Goal: Communication & Community: Answer question/provide support

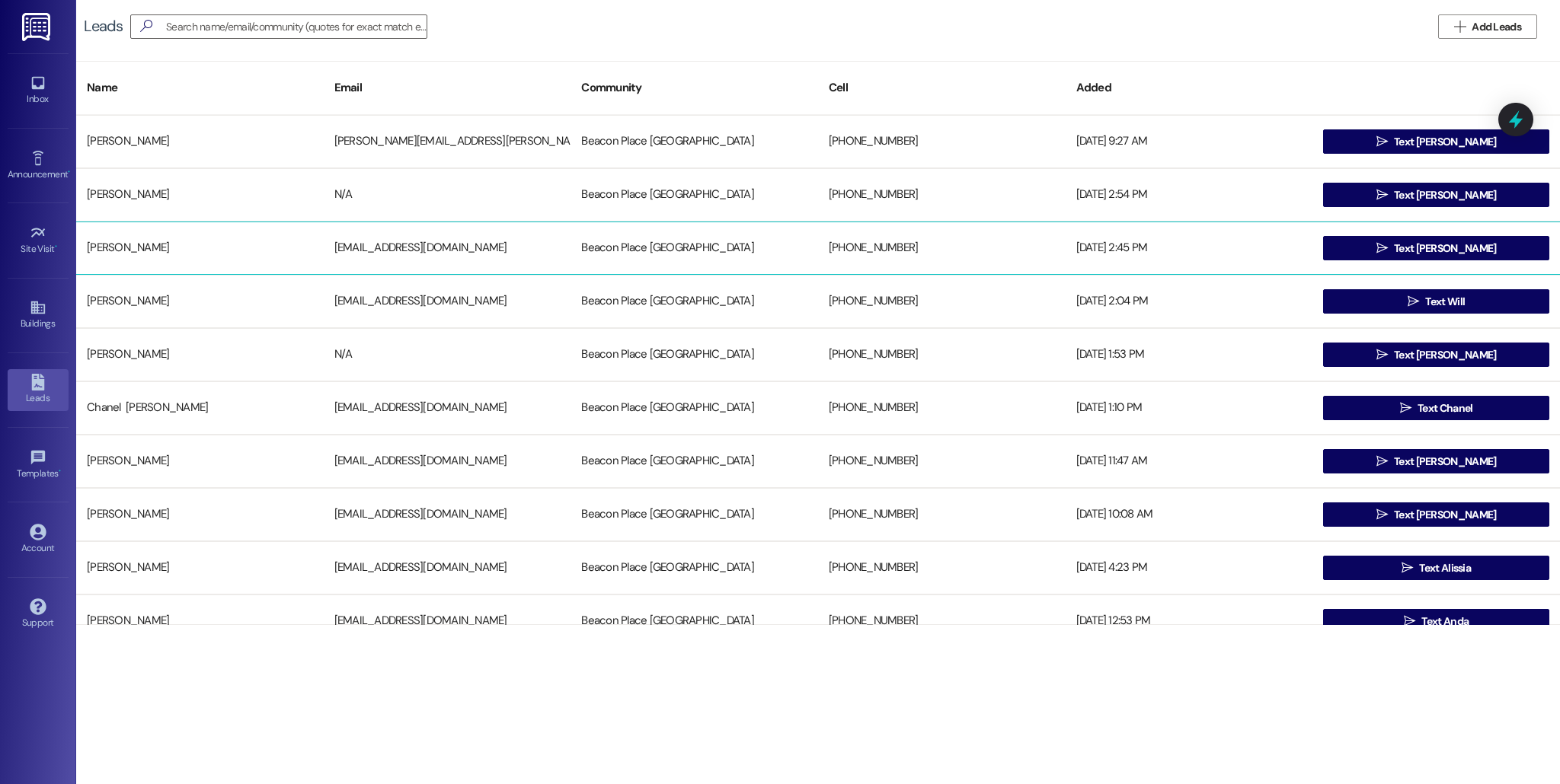
click at [217, 251] on div "[PERSON_NAME]" at bounding box center [200, 248] width 248 height 31
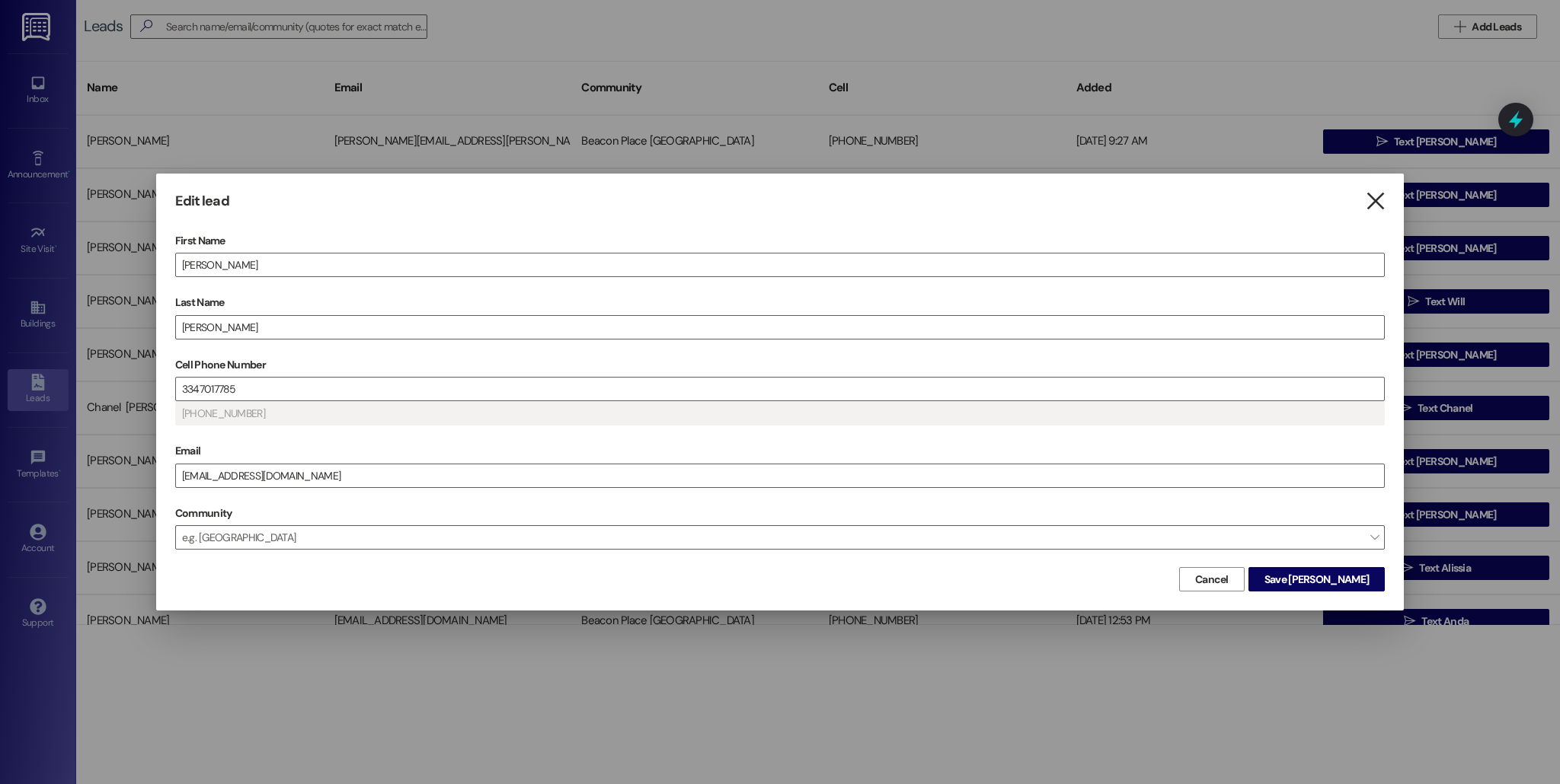
click at [1381, 197] on icon "" at bounding box center [1375, 201] width 21 height 16
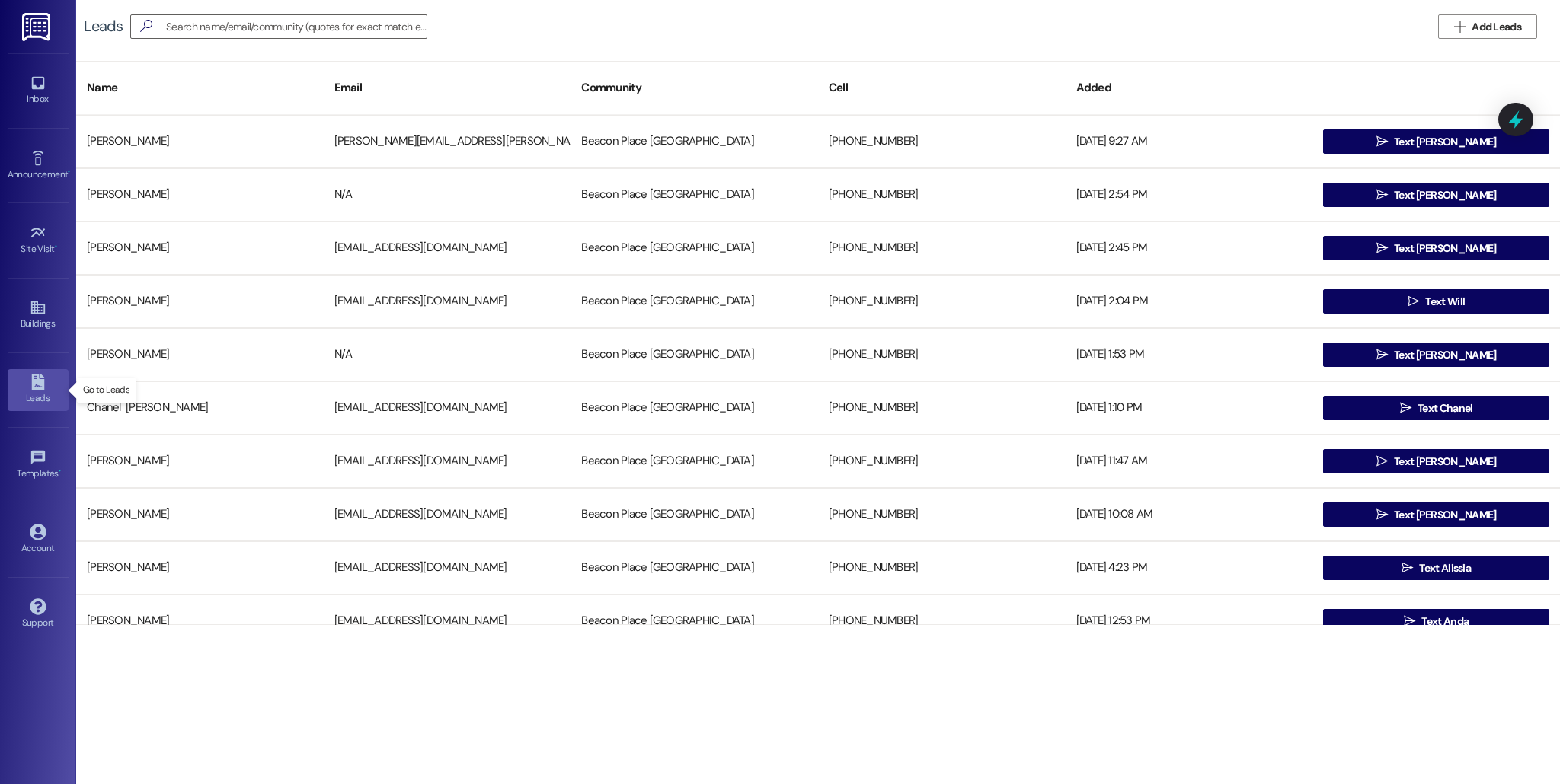
click at [45, 391] on div "Leads" at bounding box center [38, 398] width 76 height 15
click at [28, 92] on div "Inbox" at bounding box center [38, 99] width 76 height 15
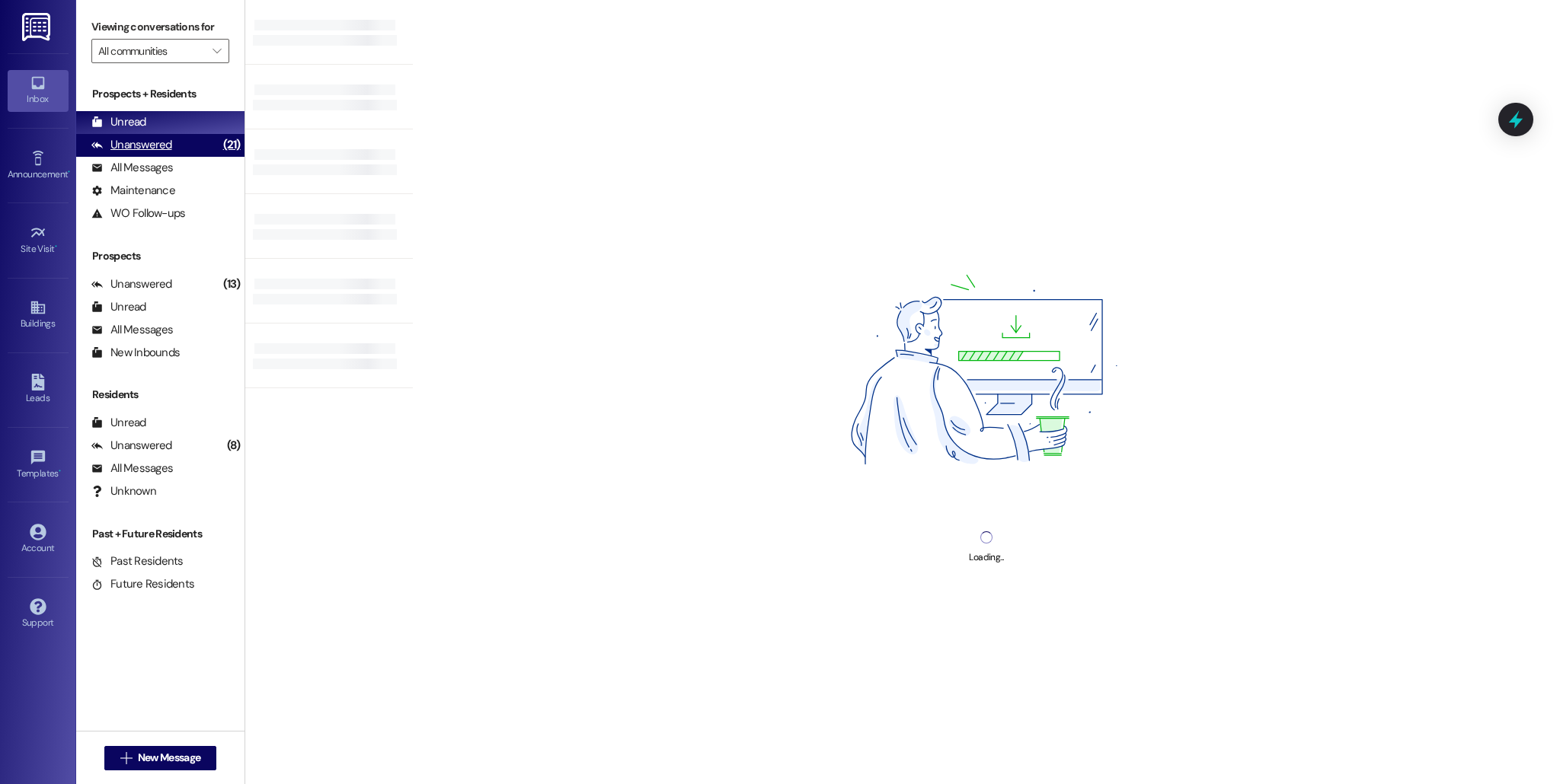
click at [220, 141] on div "(21)" at bounding box center [232, 146] width 25 height 24
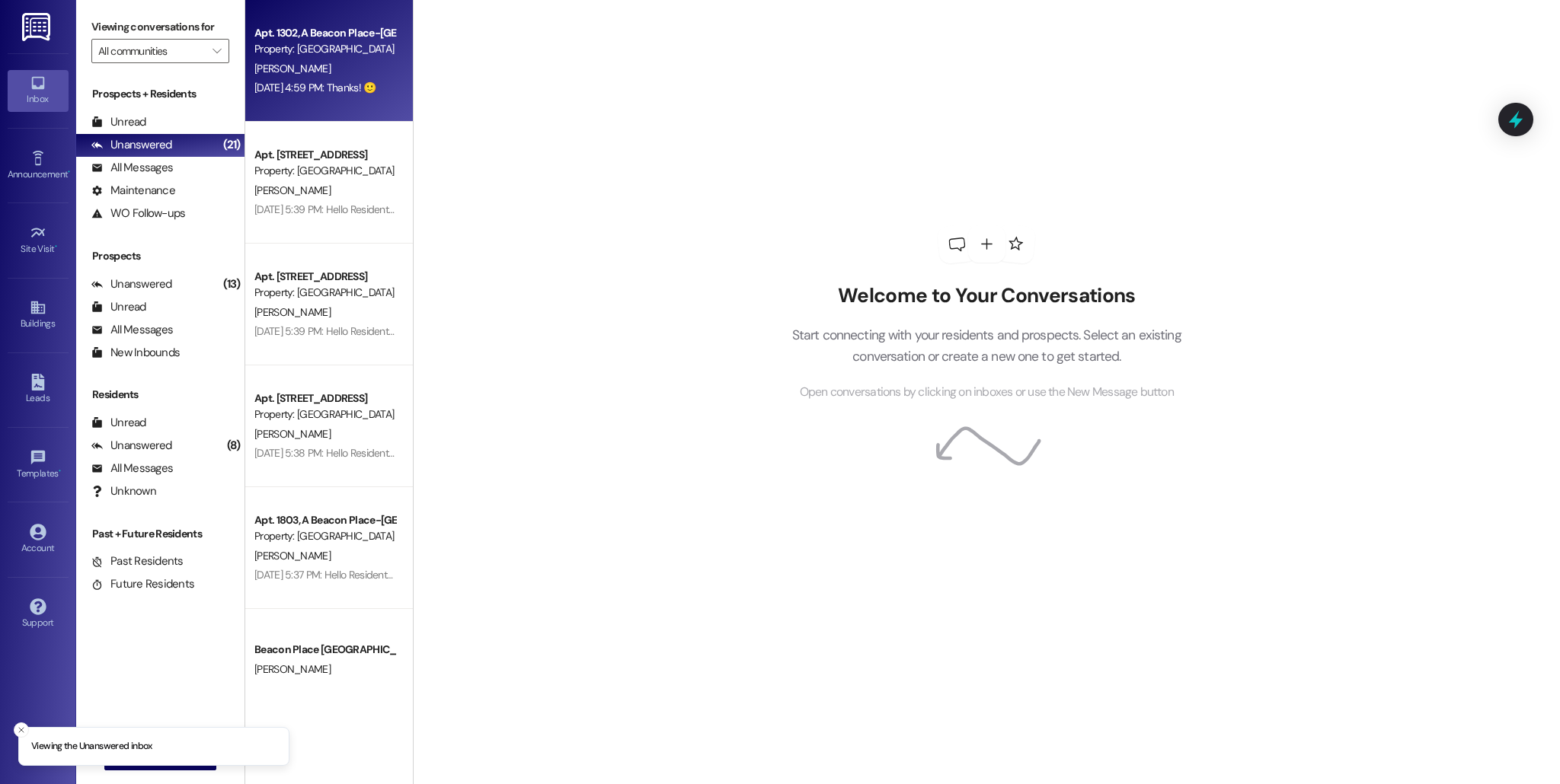
click at [358, 63] on div "[PERSON_NAME]" at bounding box center [324, 69] width 144 height 19
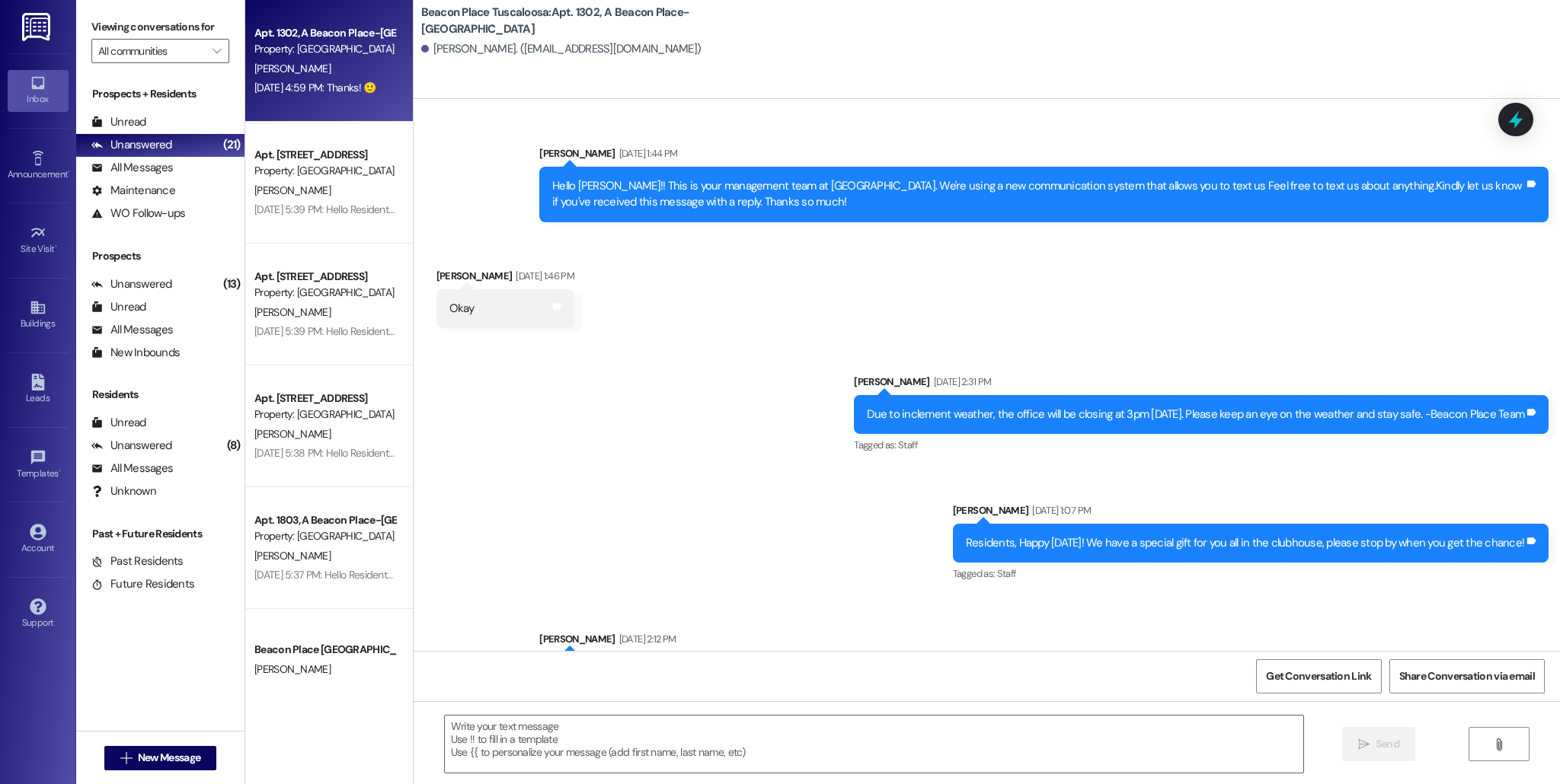
scroll to position [43238, 0]
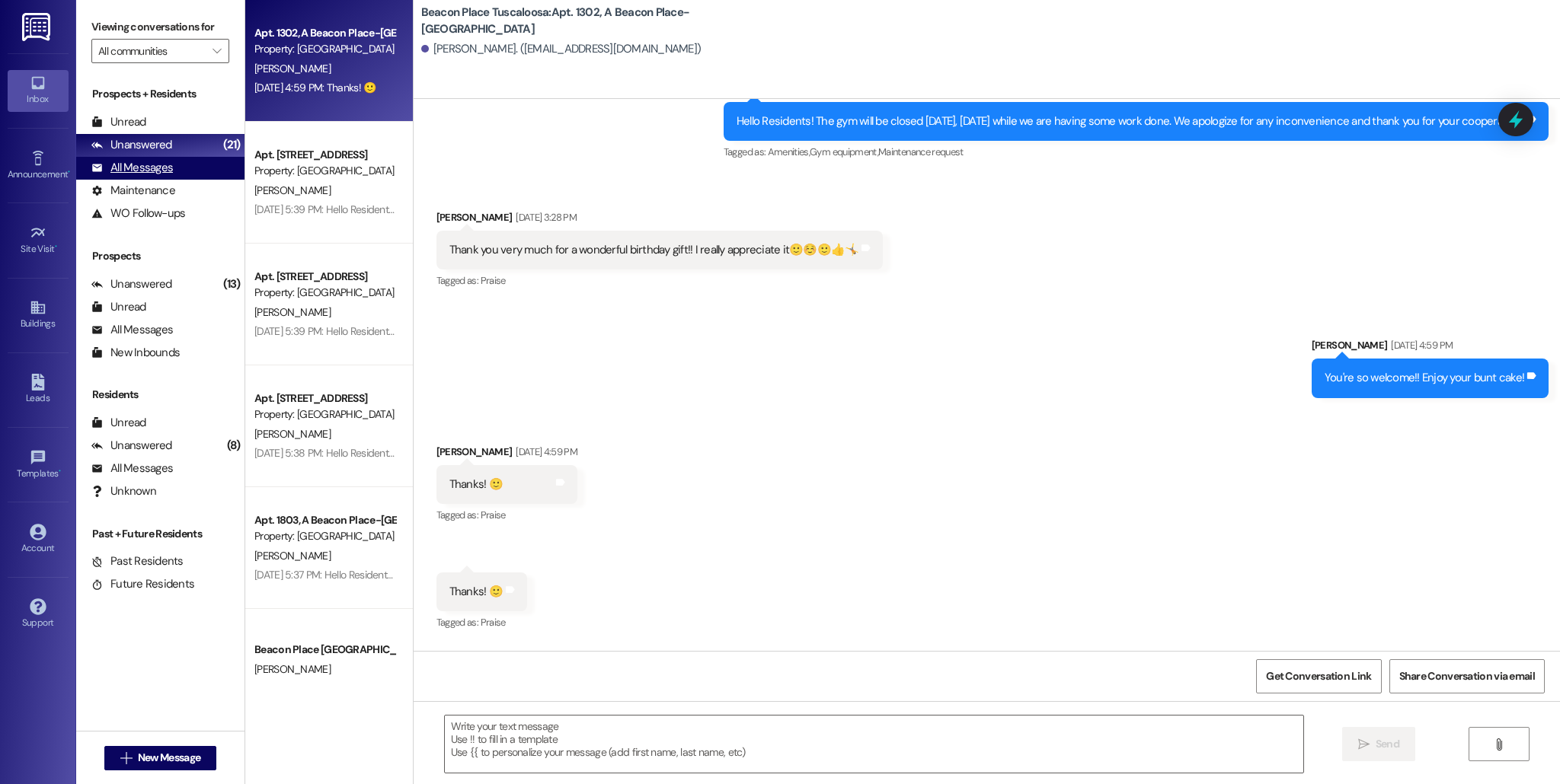
click at [193, 165] on div "All Messages (undefined)" at bounding box center [160, 168] width 169 height 23
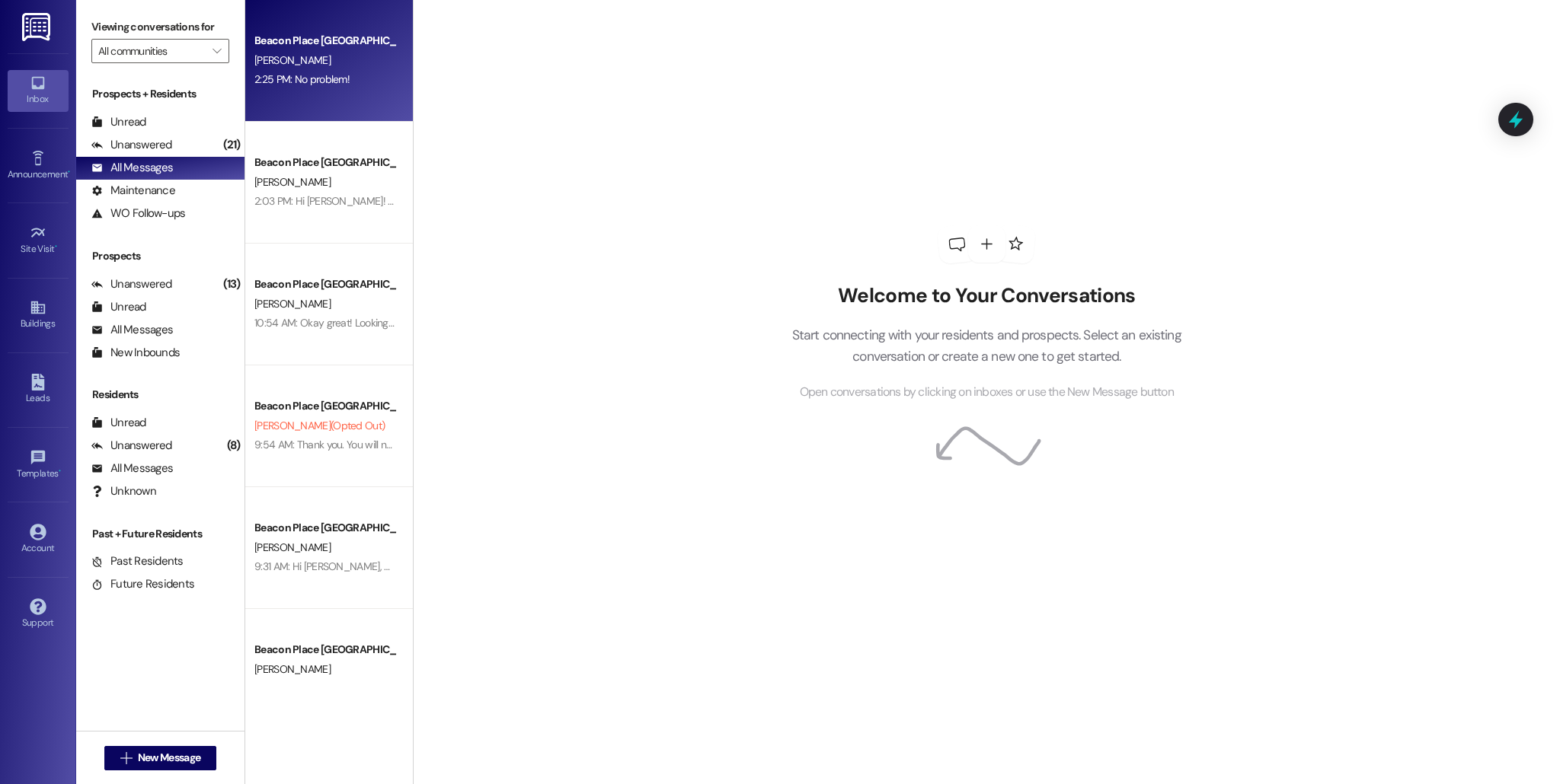
click at [322, 99] on div "Beacon Place Tuscaloosa Prospect [PERSON_NAME] 2:25 PM: No problem! 2:25 PM: No…" at bounding box center [329, 61] width 168 height 122
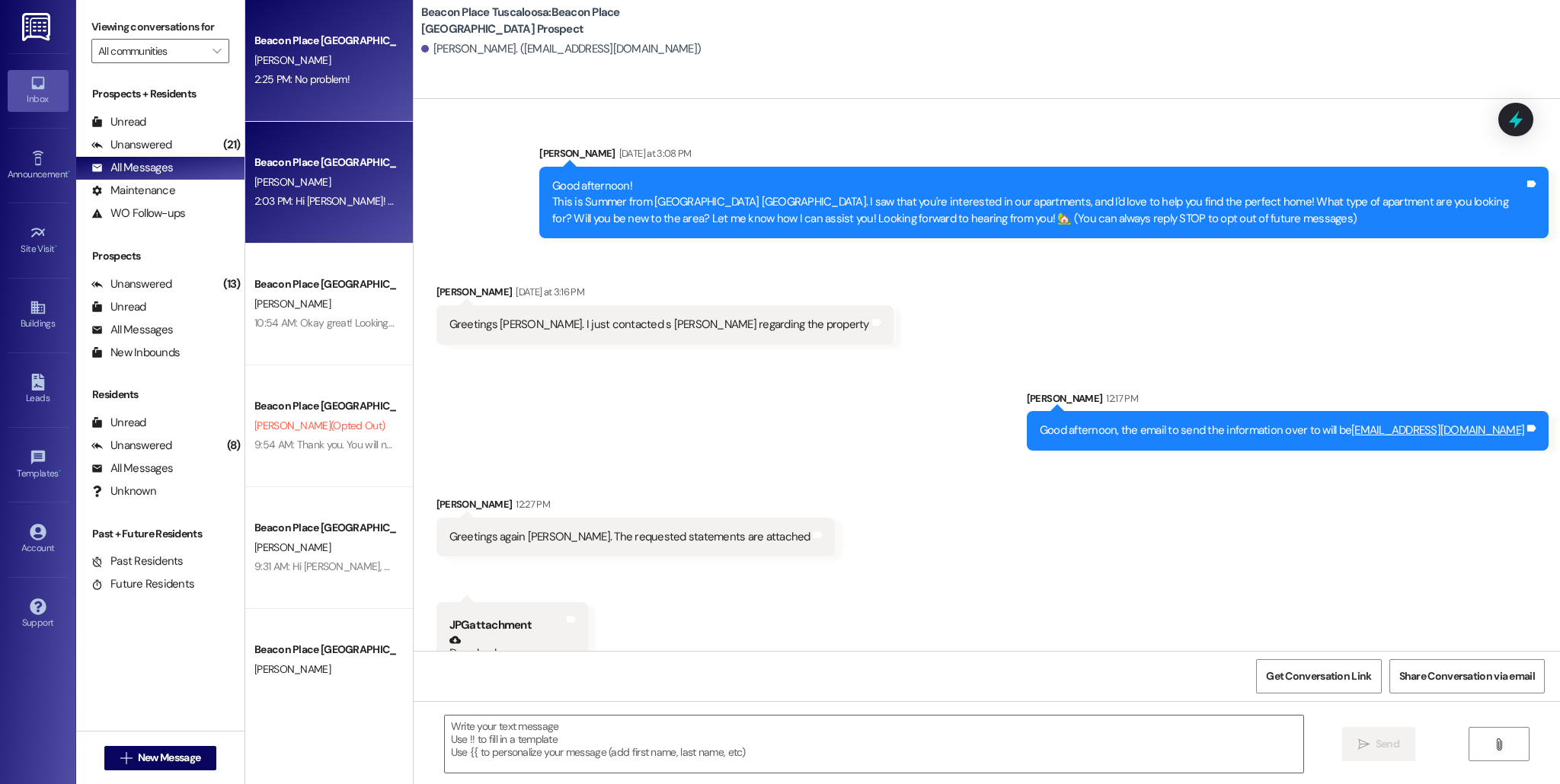
scroll to position [831, 0]
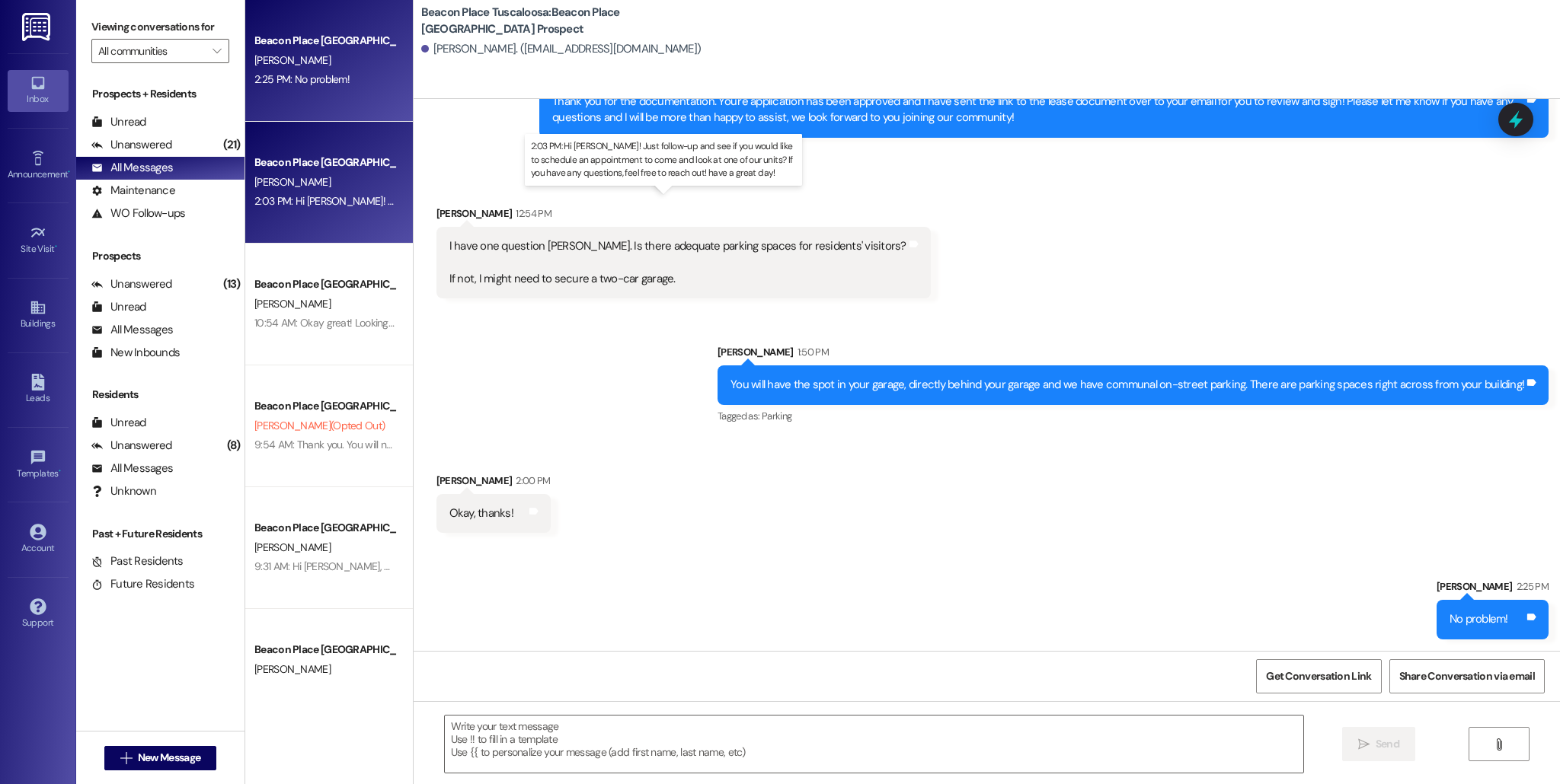
click at [352, 197] on div "2:03 PM: Hi [PERSON_NAME]! Just follow-up and see if you would like to schedule…" at bounding box center [702, 201] width 895 height 14
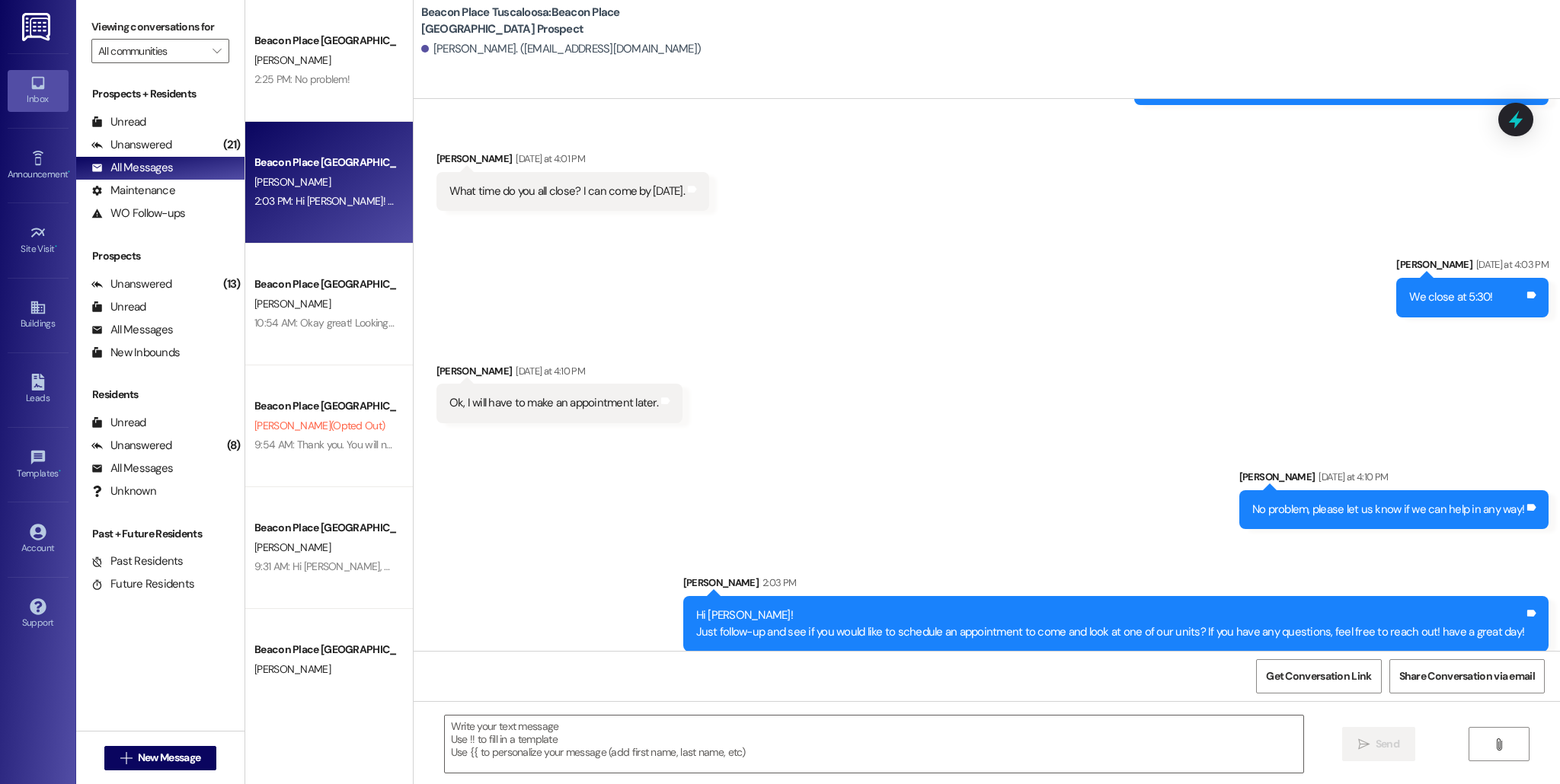
scroll to position [358, 0]
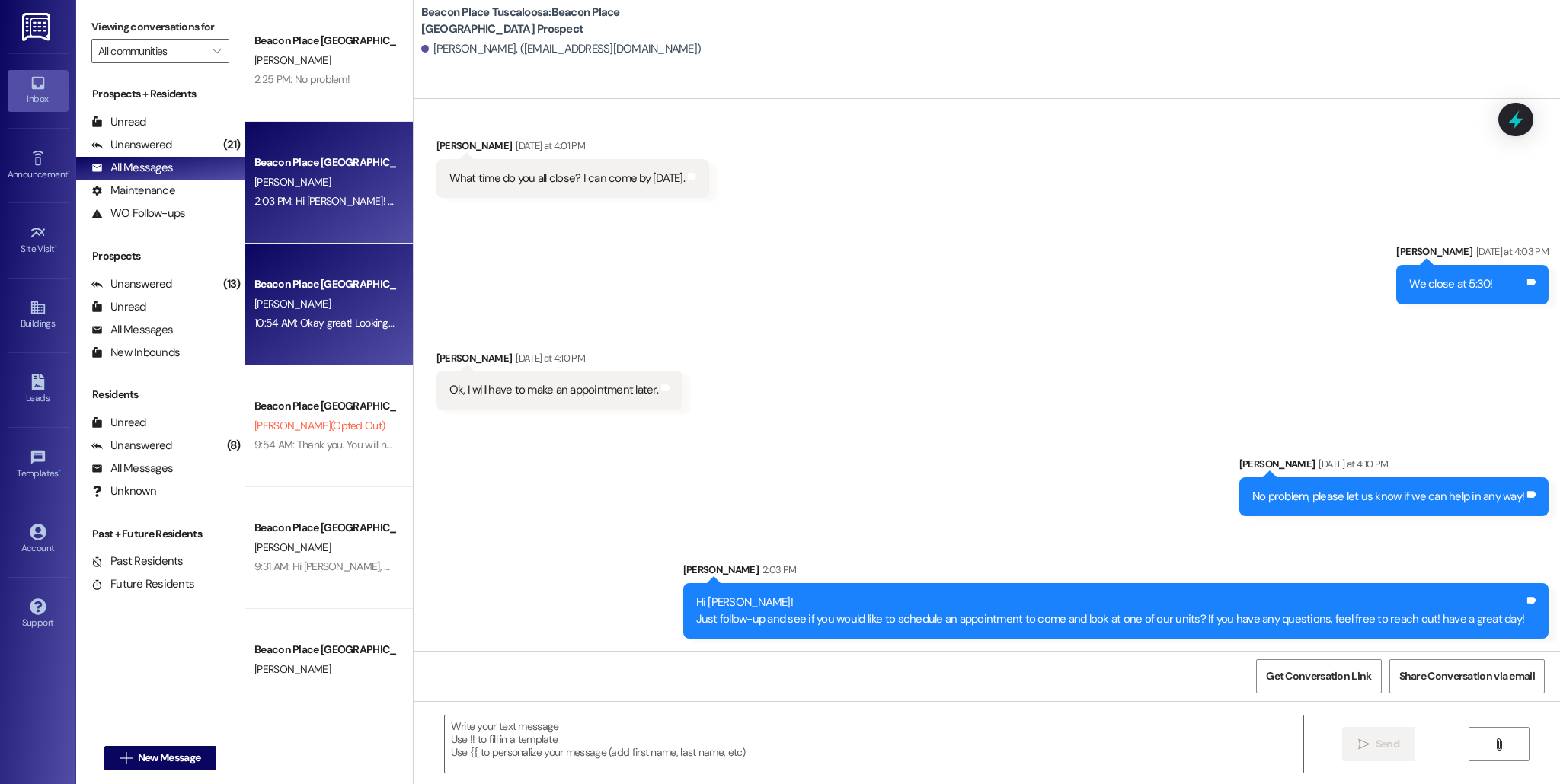
click at [264, 311] on div "[PERSON_NAME]" at bounding box center [324, 303] width 144 height 19
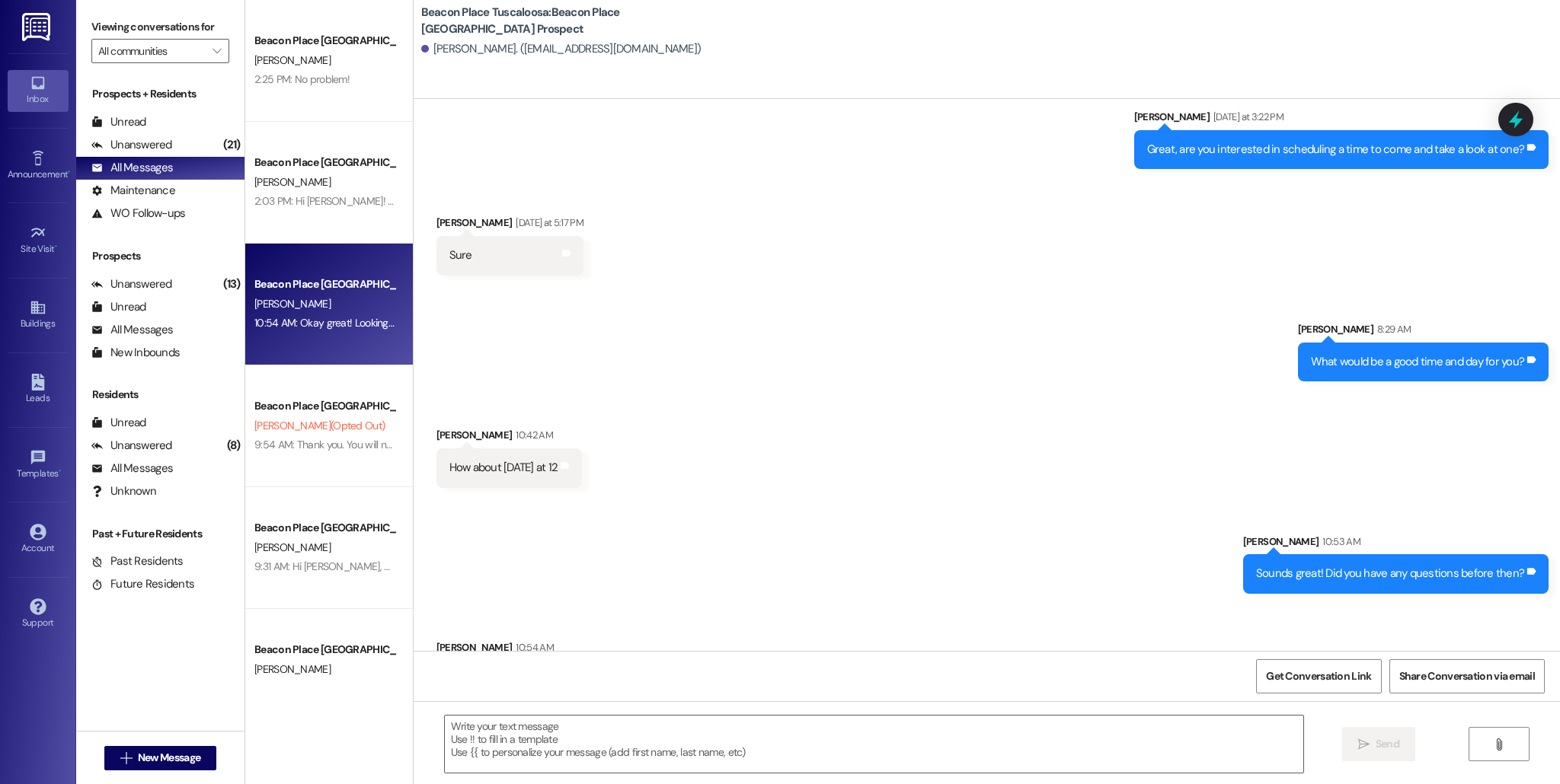
scroll to position [481, 0]
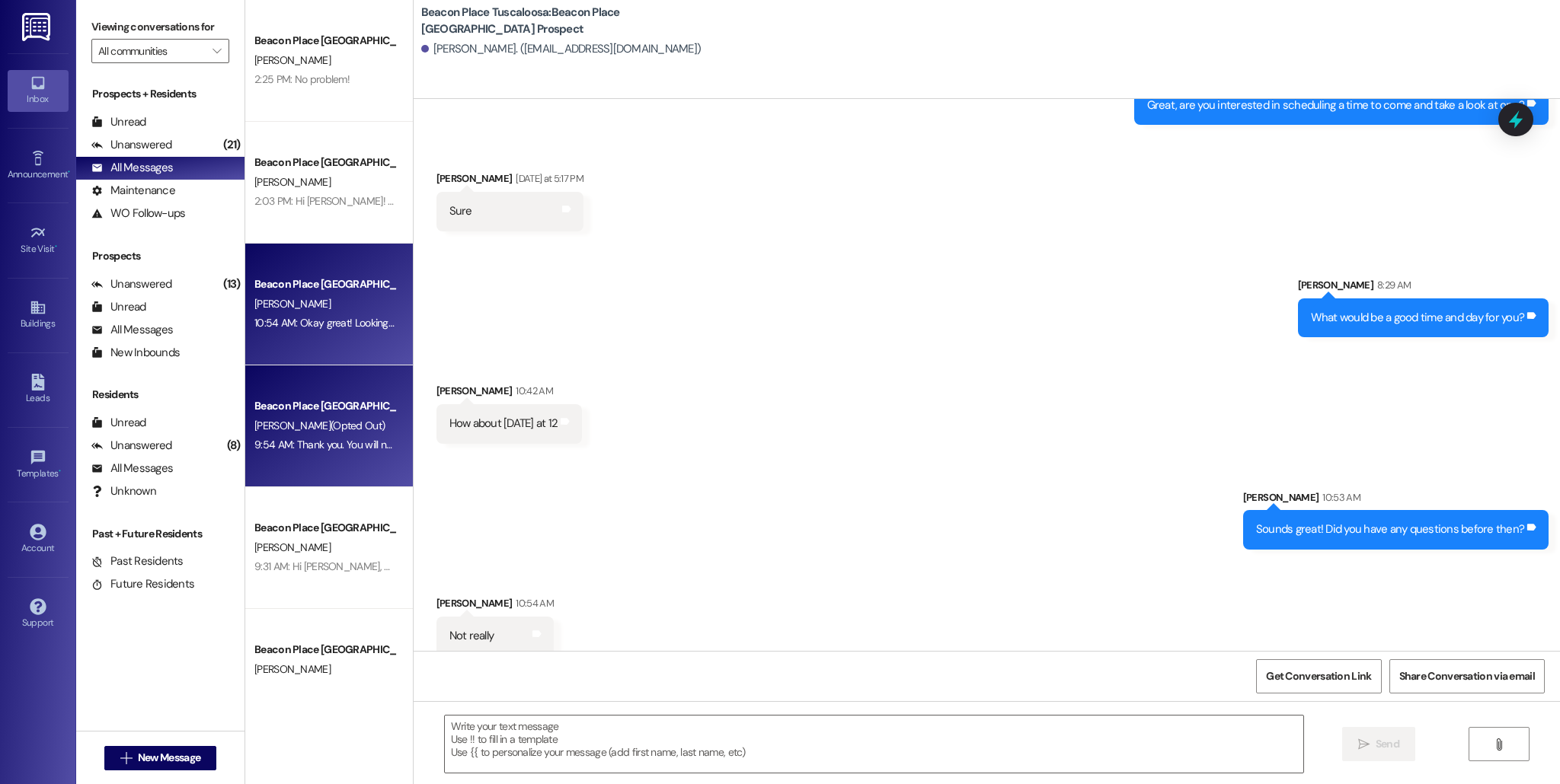
click at [330, 420] on span "[PERSON_NAME] (Opted Out)" at bounding box center [319, 426] width 131 height 14
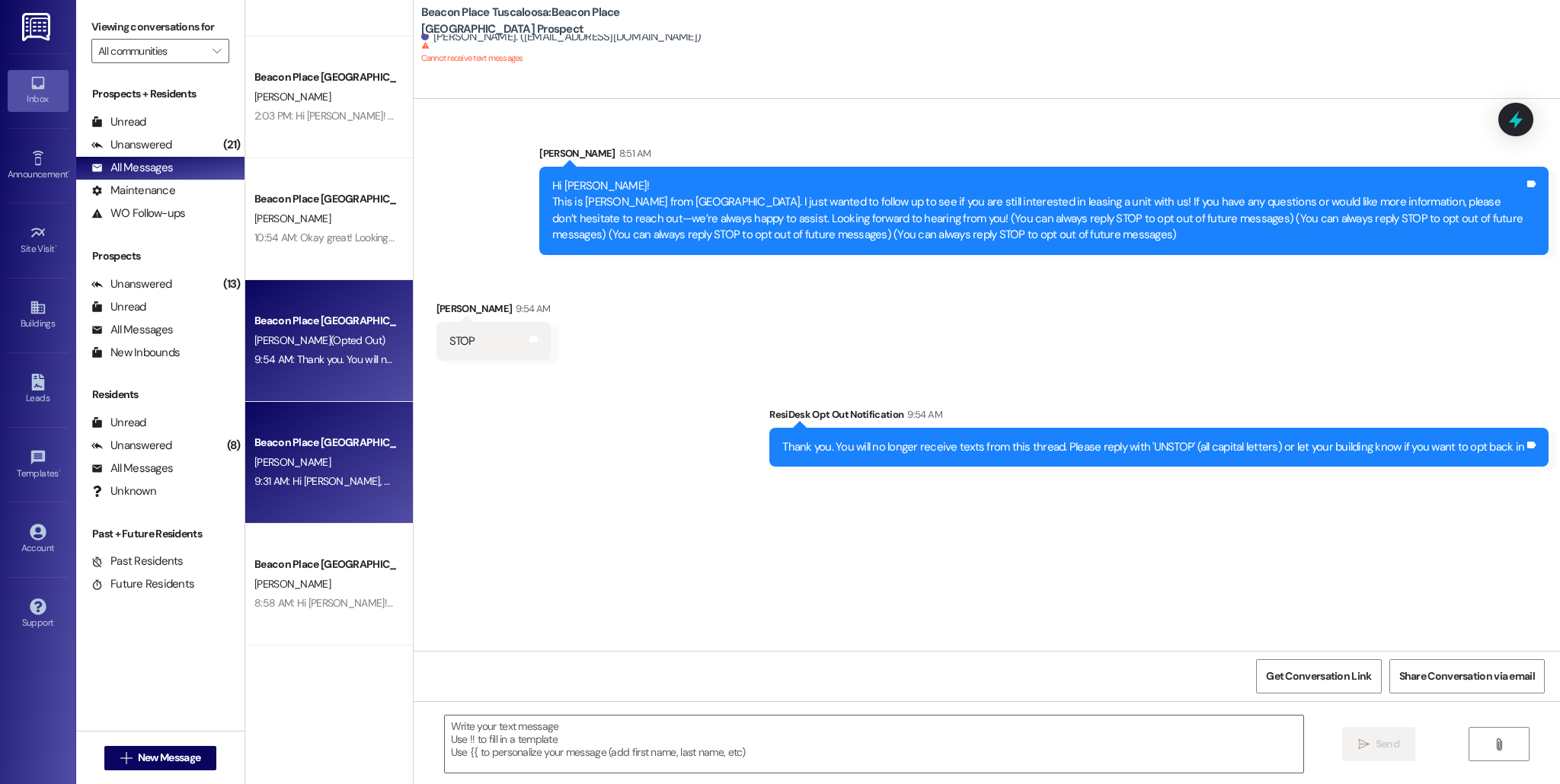
scroll to position [124, 0]
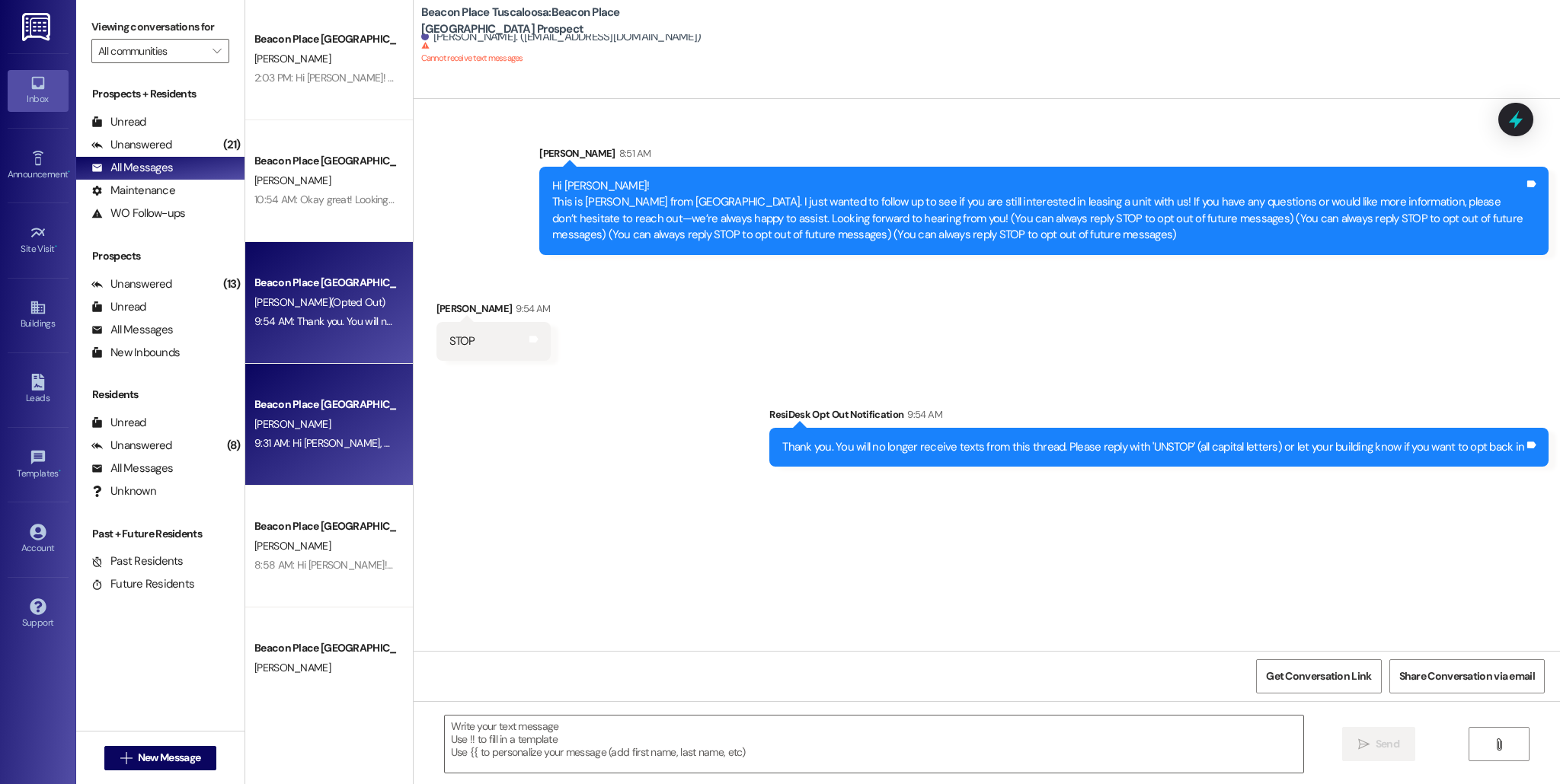
click at [355, 456] on div "Beacon Place Tuscaloosa Prospect [PERSON_NAME] 9:31 AM: Hi [PERSON_NAME], This …" at bounding box center [329, 425] width 168 height 122
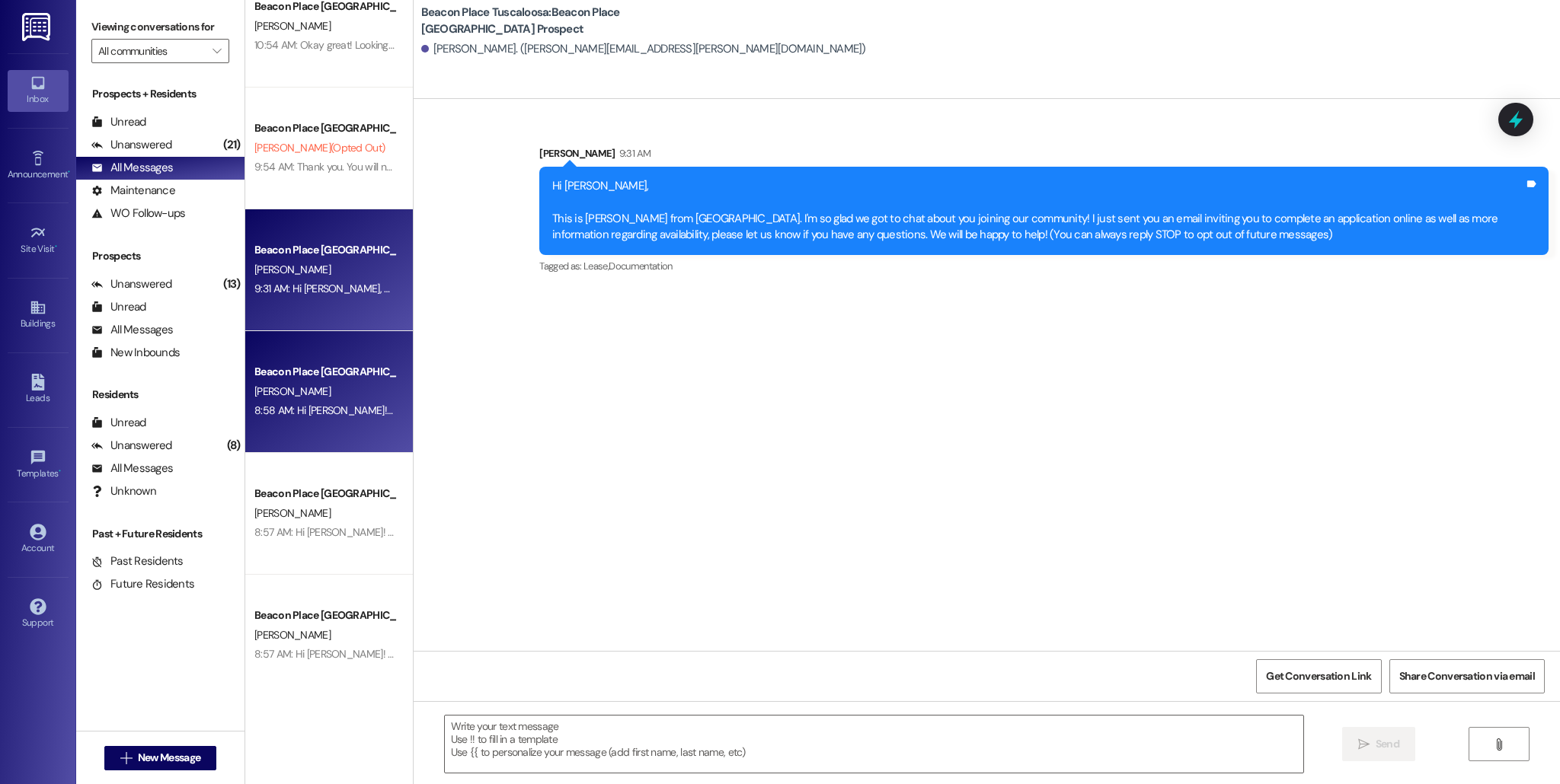
scroll to position [297, 0]
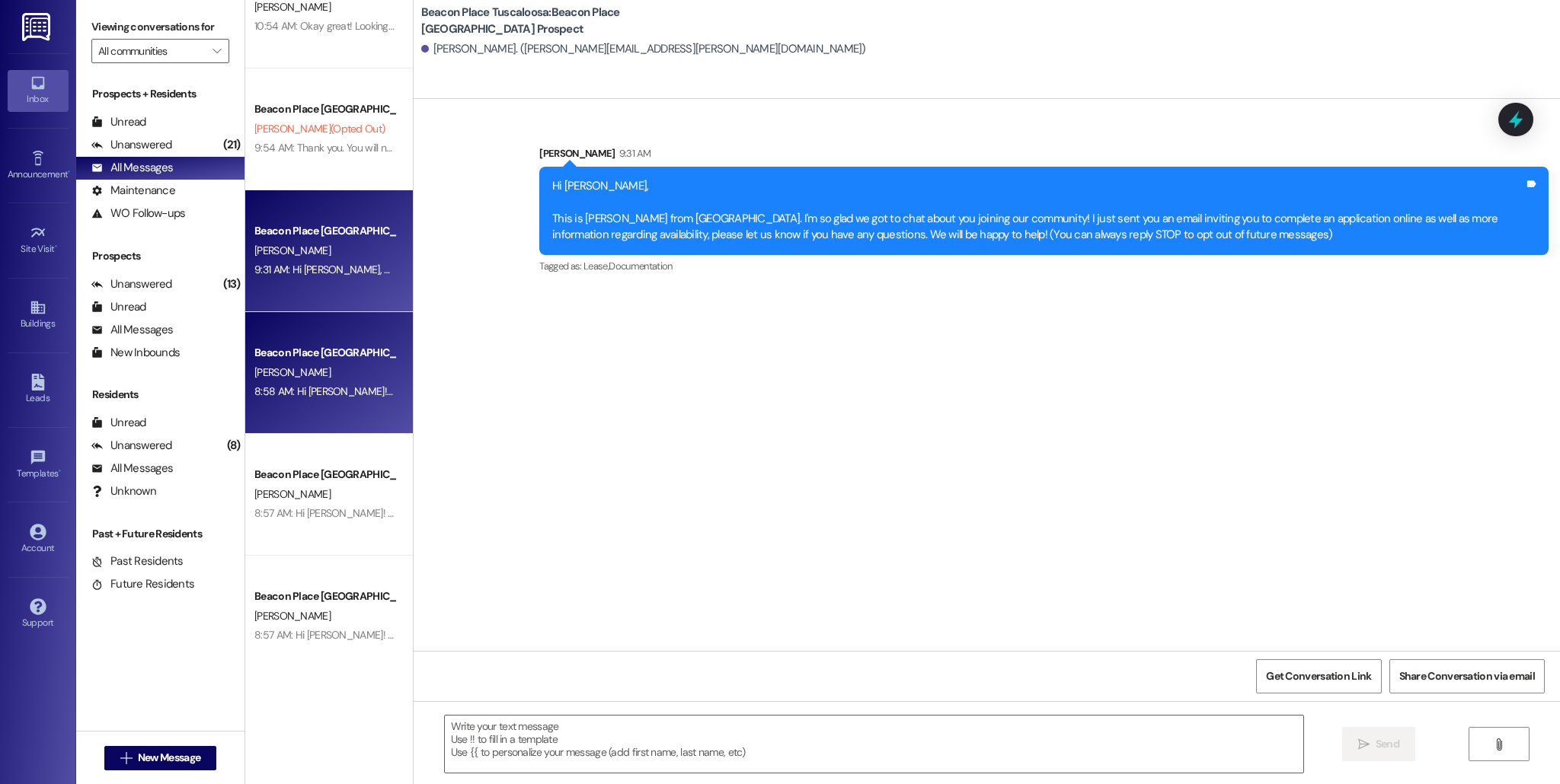
click at [296, 379] on div "[PERSON_NAME]" at bounding box center [324, 372] width 144 height 19
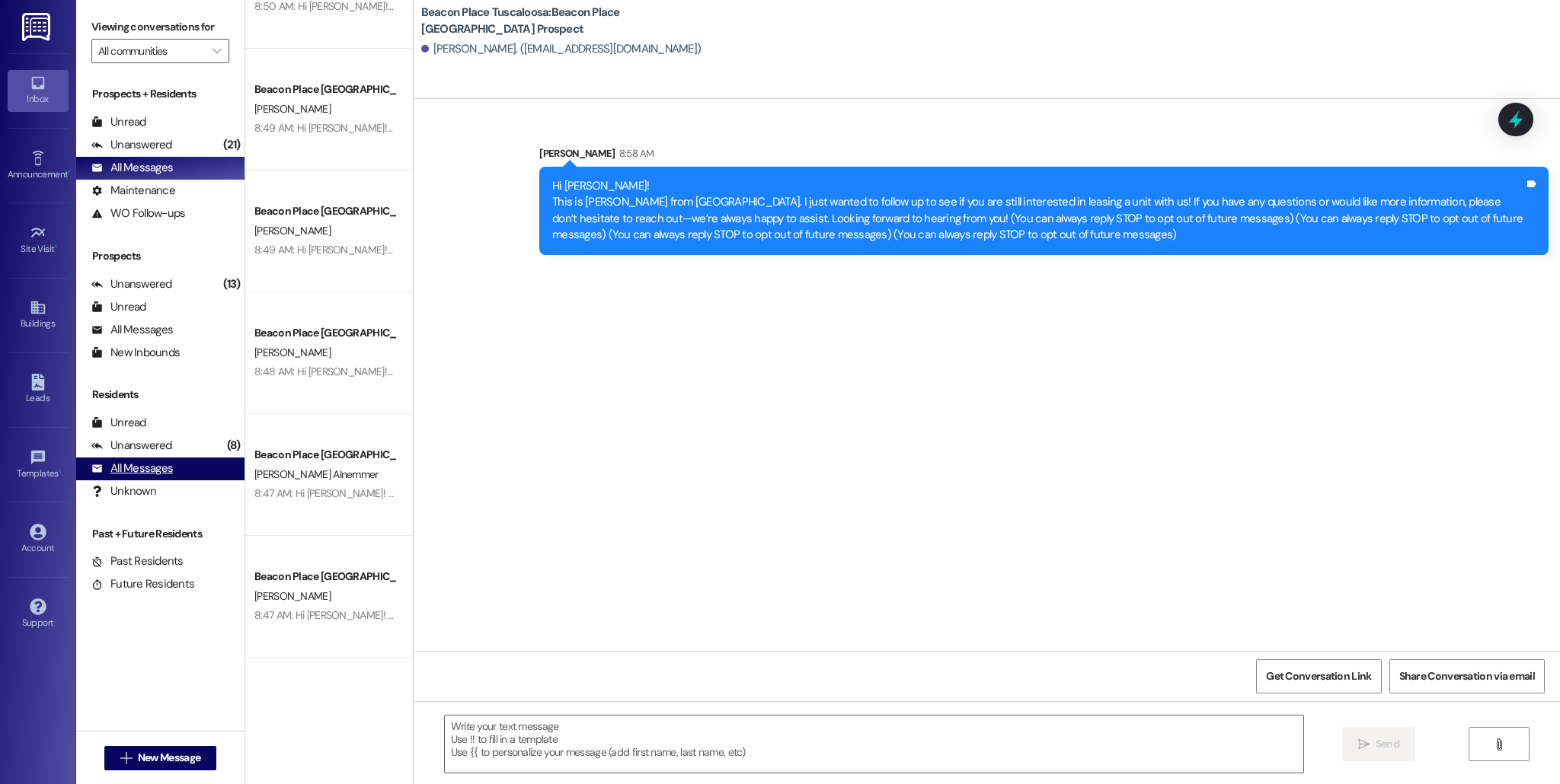
scroll to position [1557, 0]
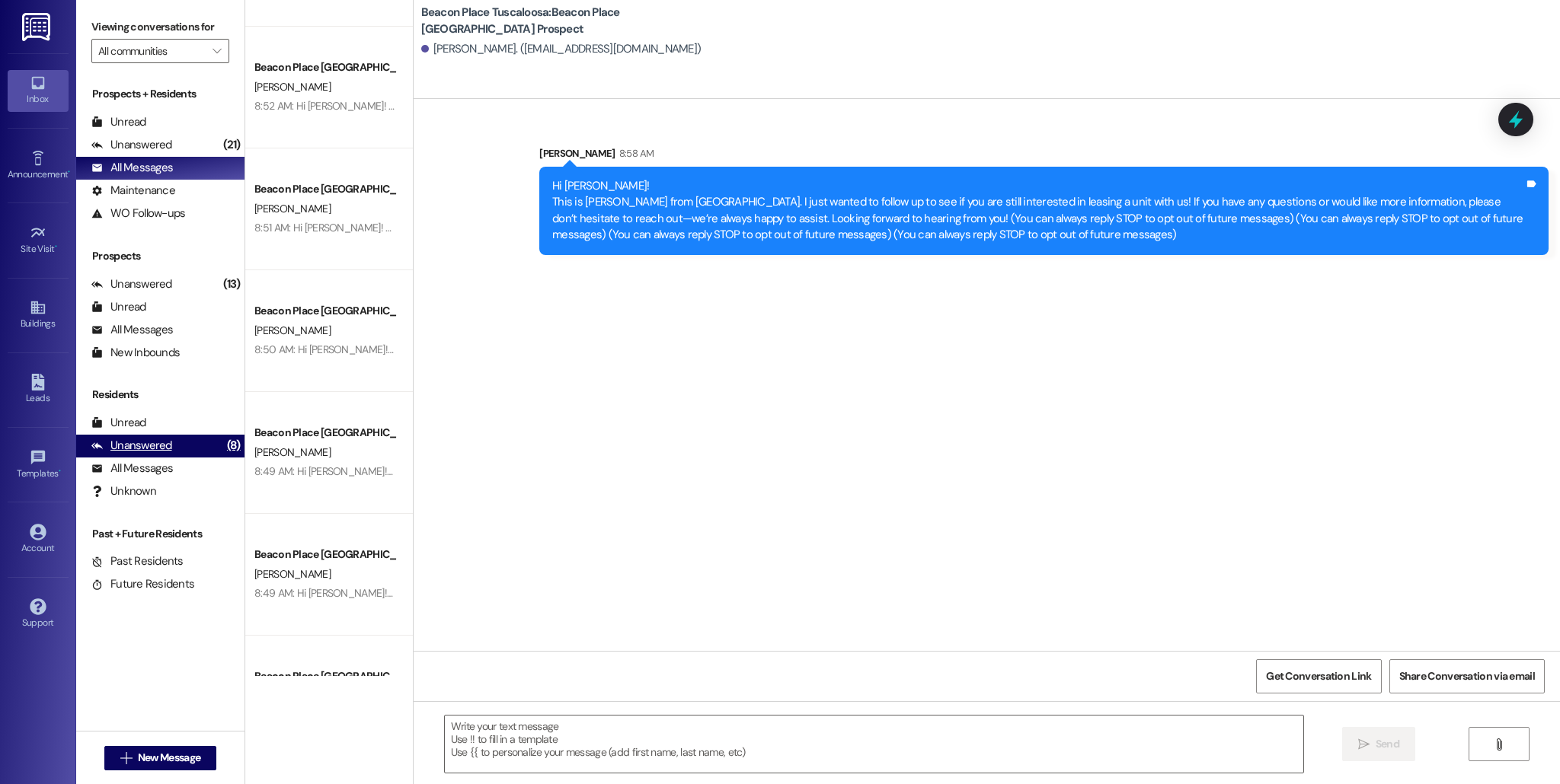
click at [131, 446] on div "Unanswered" at bounding box center [132, 446] width 81 height 16
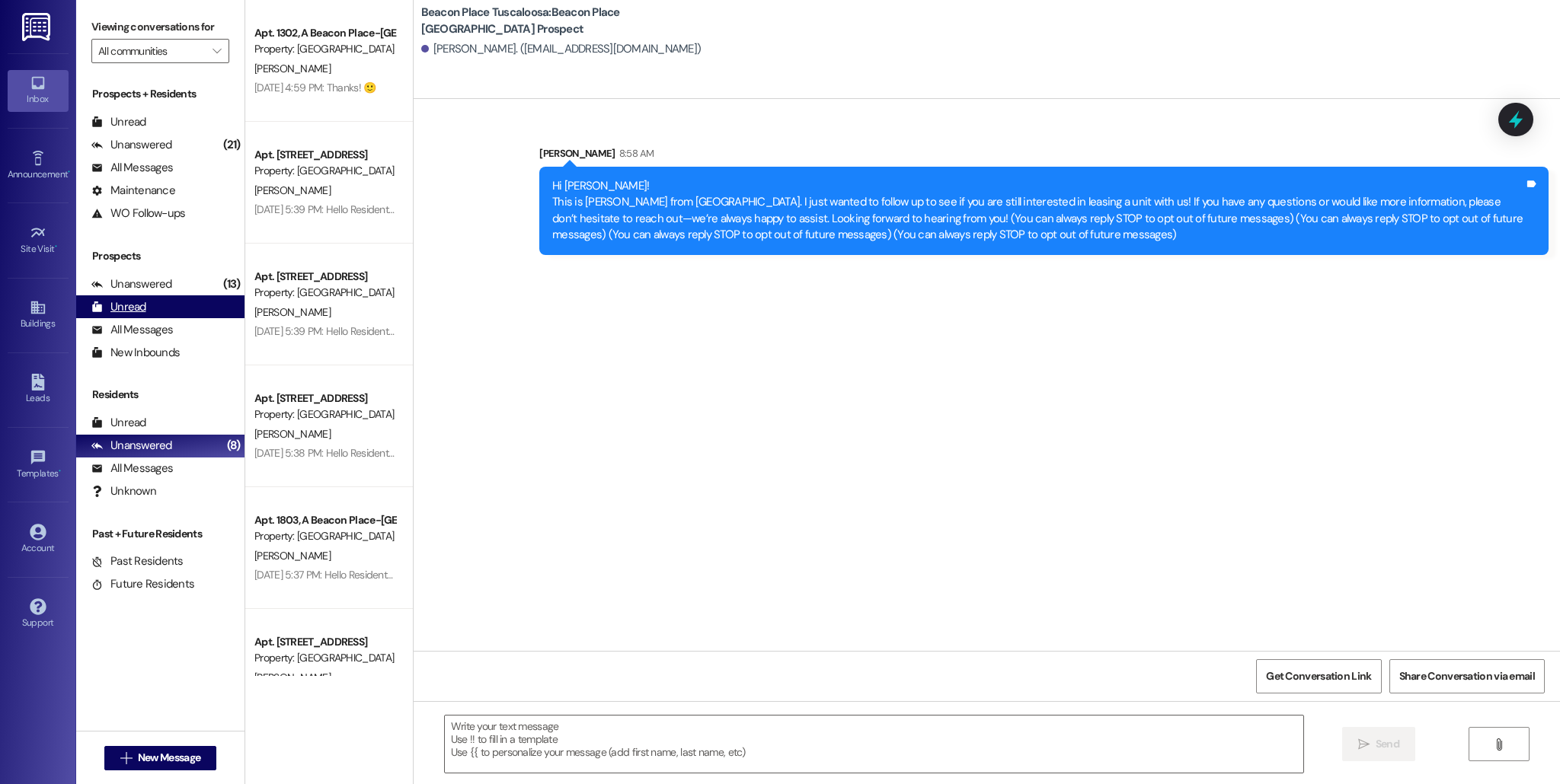
click at [171, 307] on div "Unread (0)" at bounding box center [160, 306] width 169 height 23
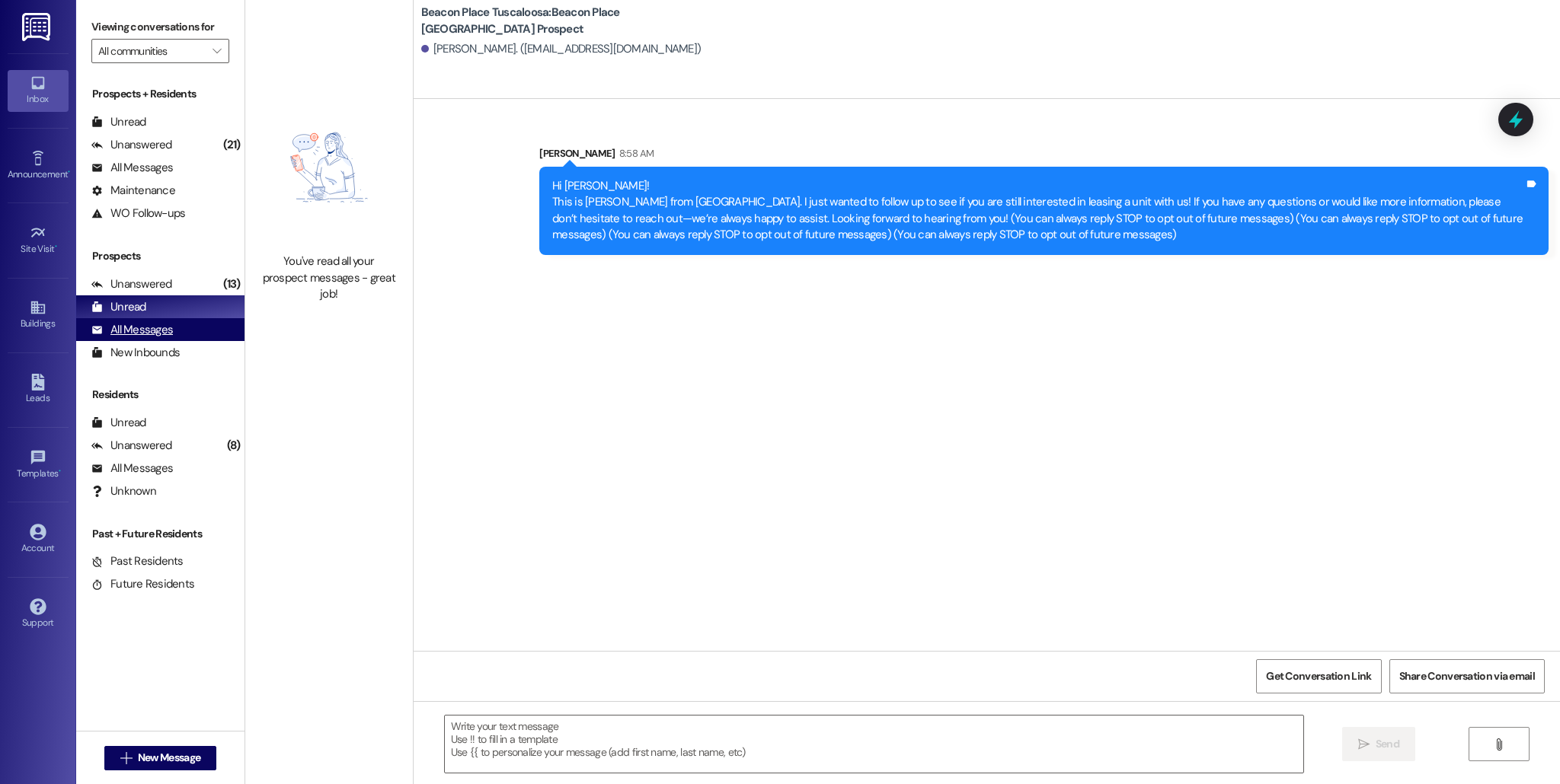
click at [208, 330] on div "All Messages (undefined)" at bounding box center [160, 329] width 169 height 23
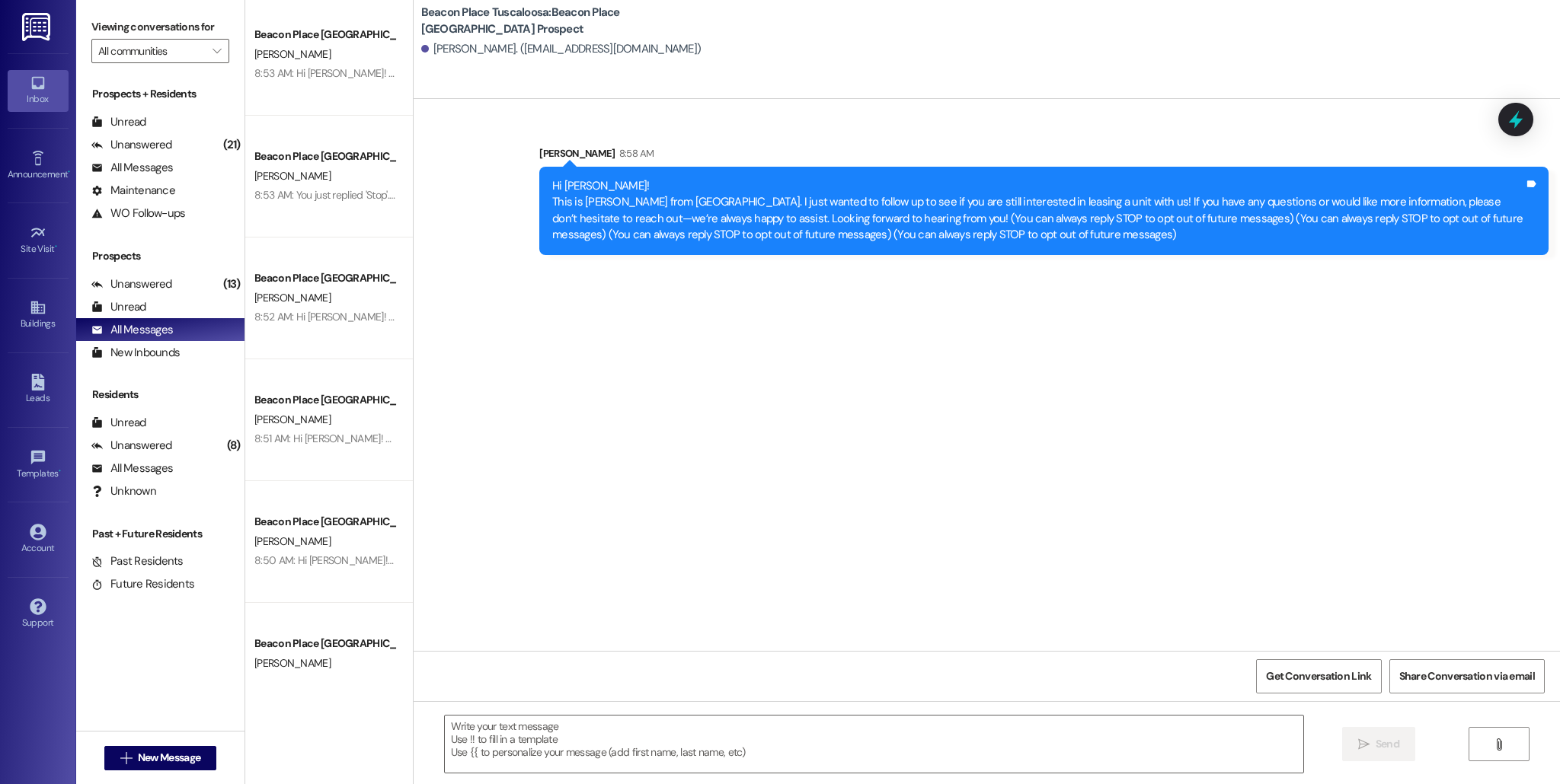
scroll to position [1354, 0]
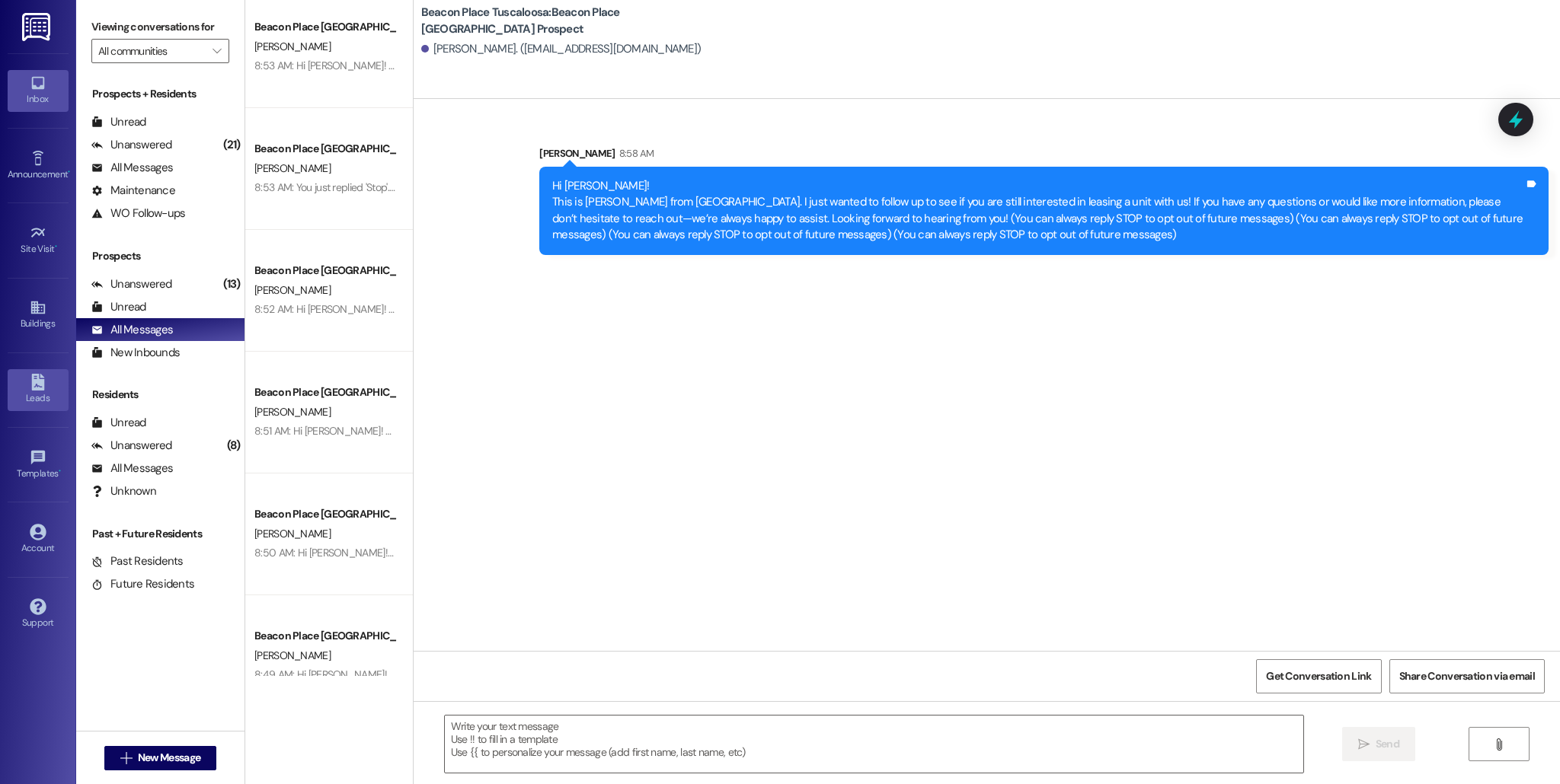
click at [73, 395] on div "Leads" at bounding box center [38, 398] width 76 height 15
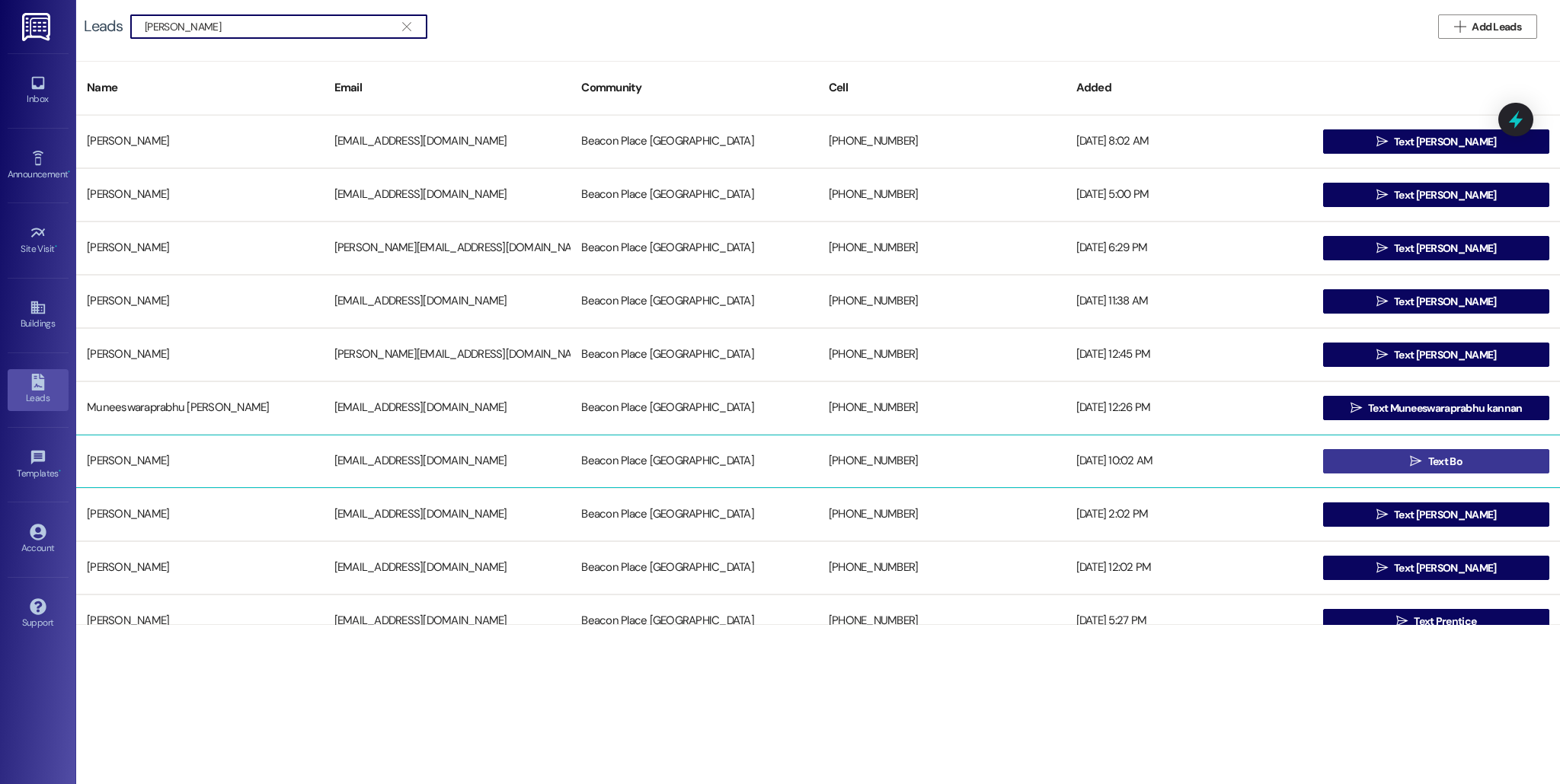
type input "[PERSON_NAME]"
click at [1368, 461] on button " Text Bo" at bounding box center [1436, 461] width 227 height 24
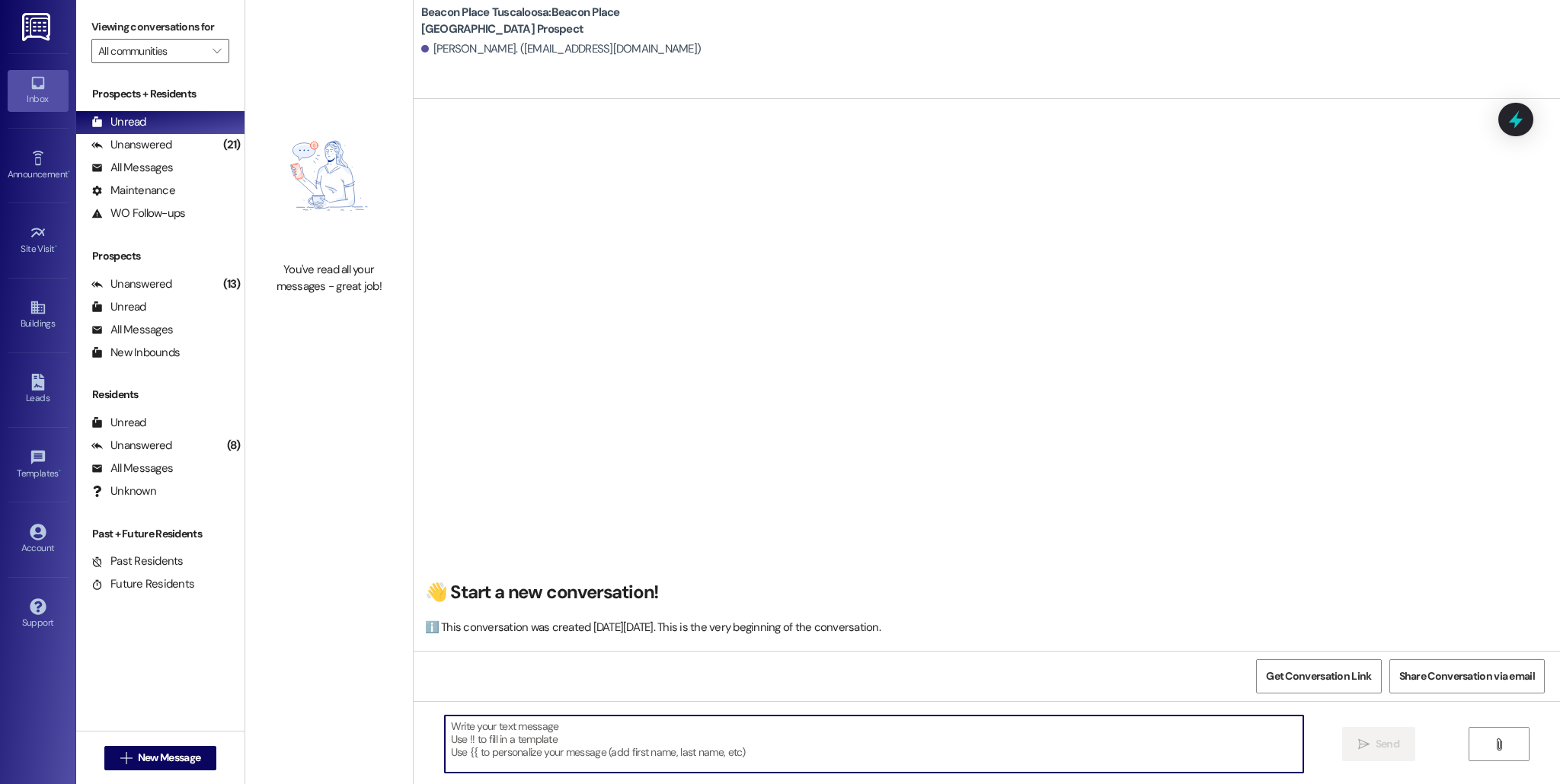
click at [546, 725] on textarea at bounding box center [874, 743] width 858 height 57
type textarea "H"
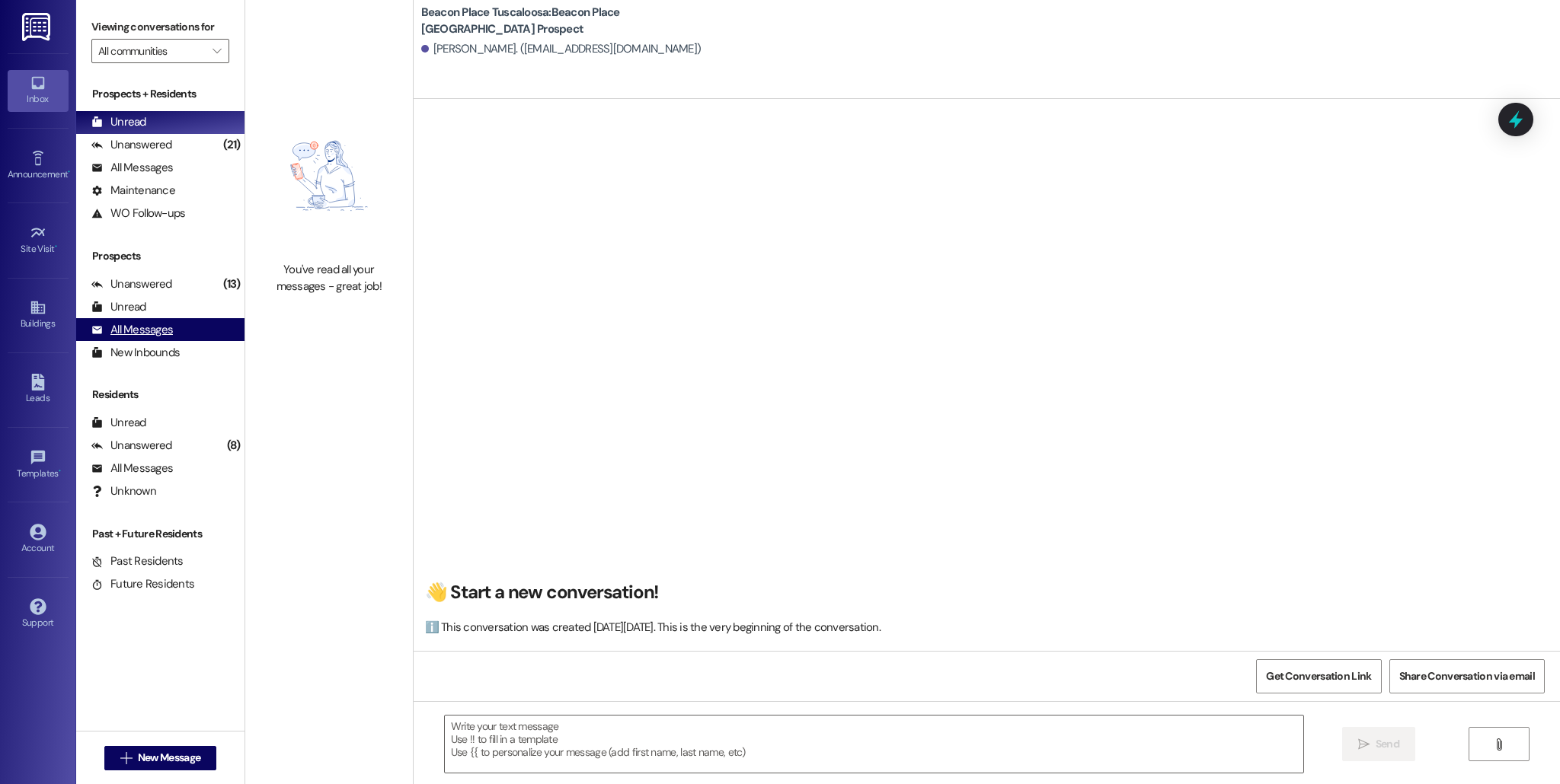
click at [143, 328] on div "All Messages" at bounding box center [133, 330] width 82 height 16
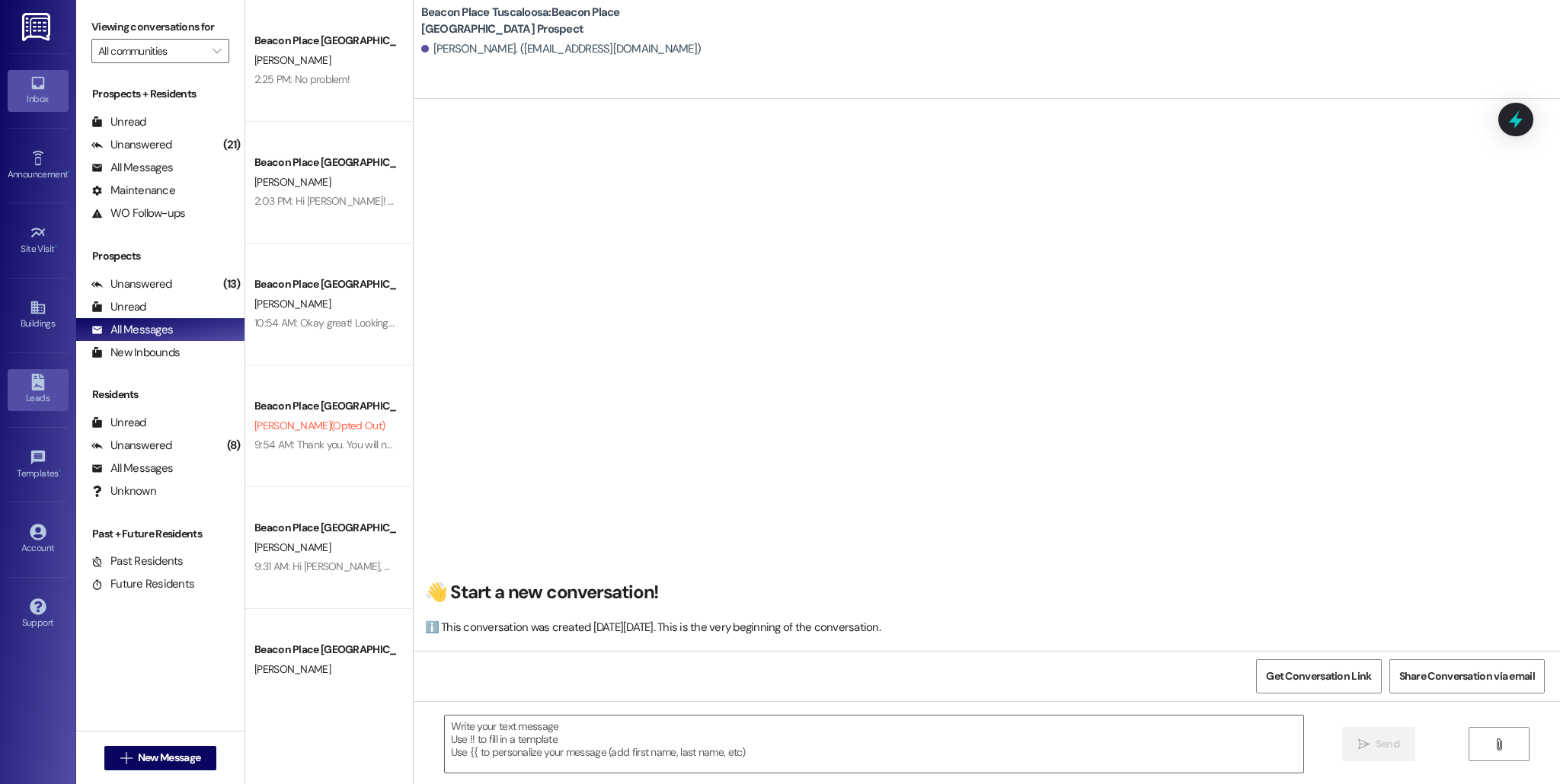
click at [60, 407] on link "Leads" at bounding box center [38, 389] width 61 height 41
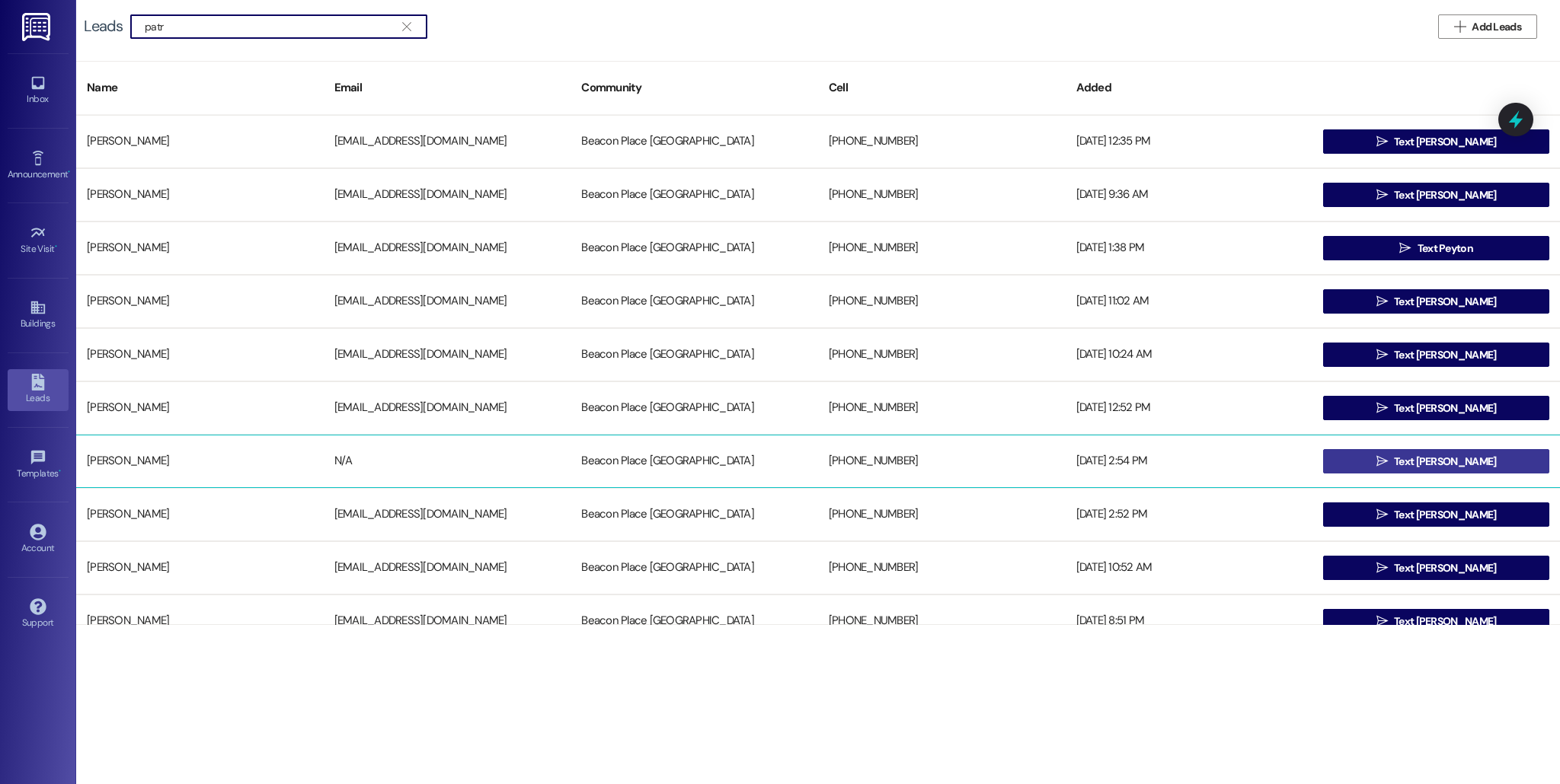
type input "patr"
click at [1395, 468] on span " Text [PERSON_NAME]" at bounding box center [1436, 461] width 127 height 23
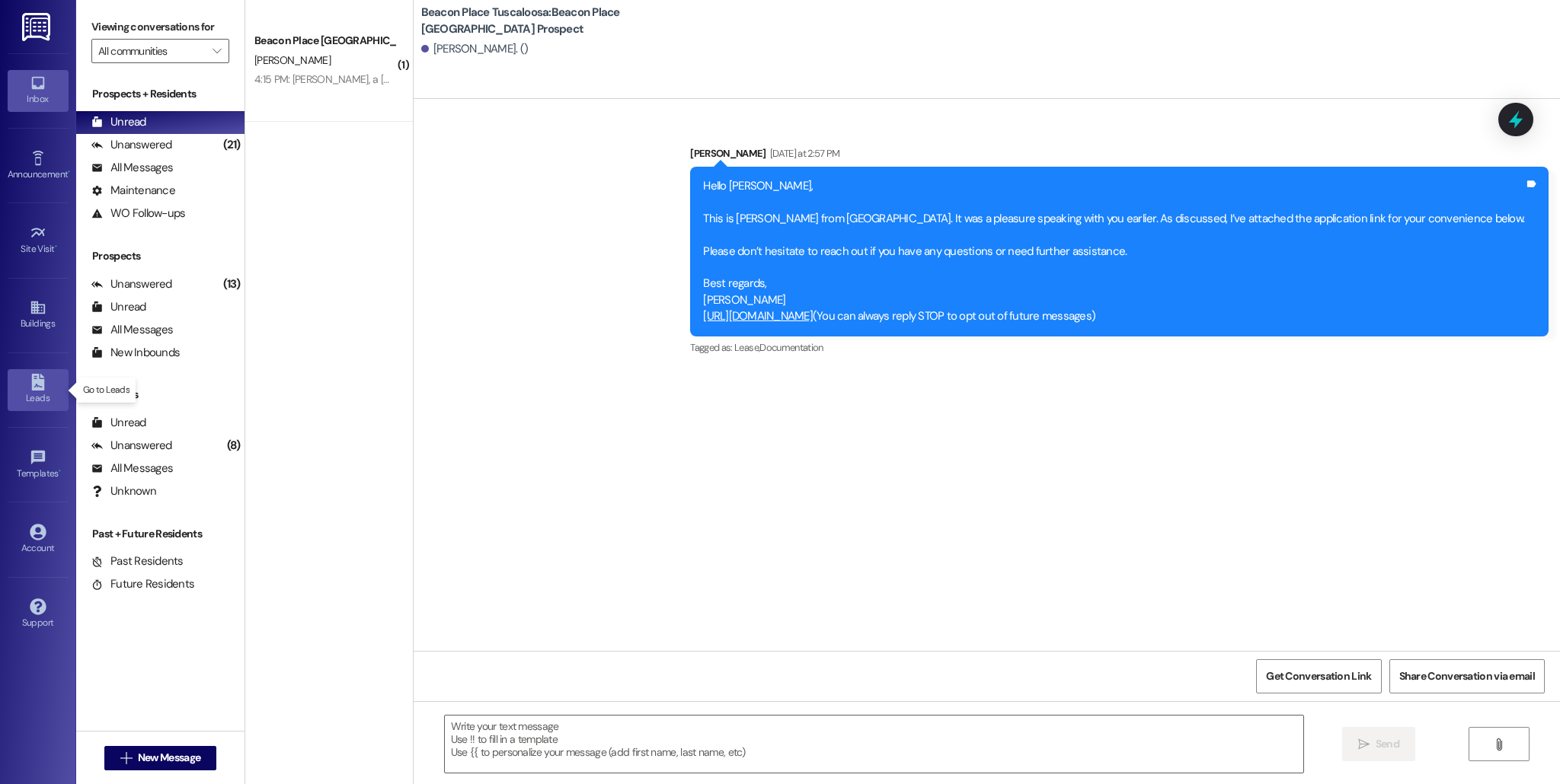
click at [35, 389] on icon at bounding box center [37, 382] width 13 height 17
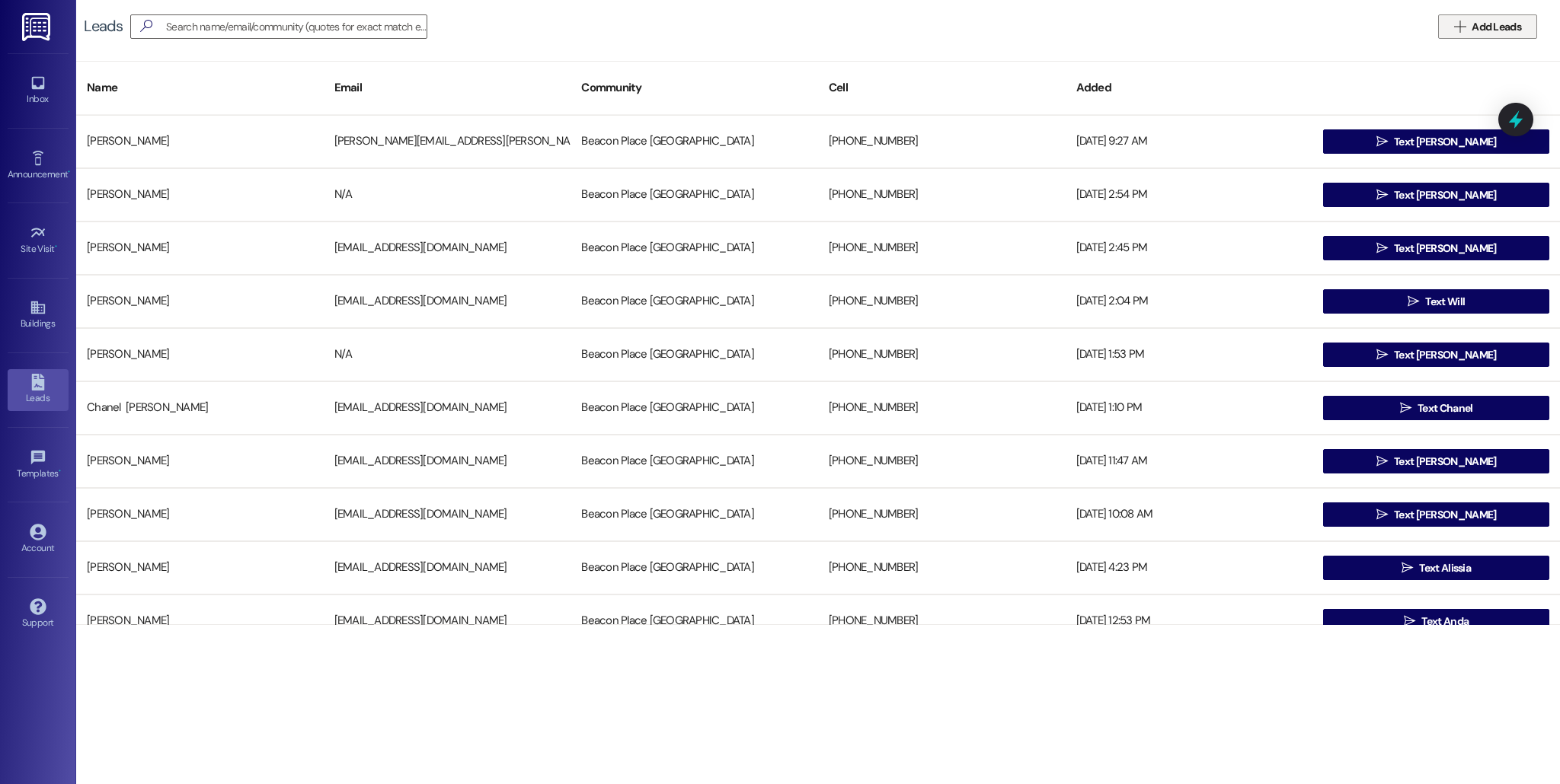
click at [1460, 34] on button " Add Leads" at bounding box center [1487, 27] width 99 height 24
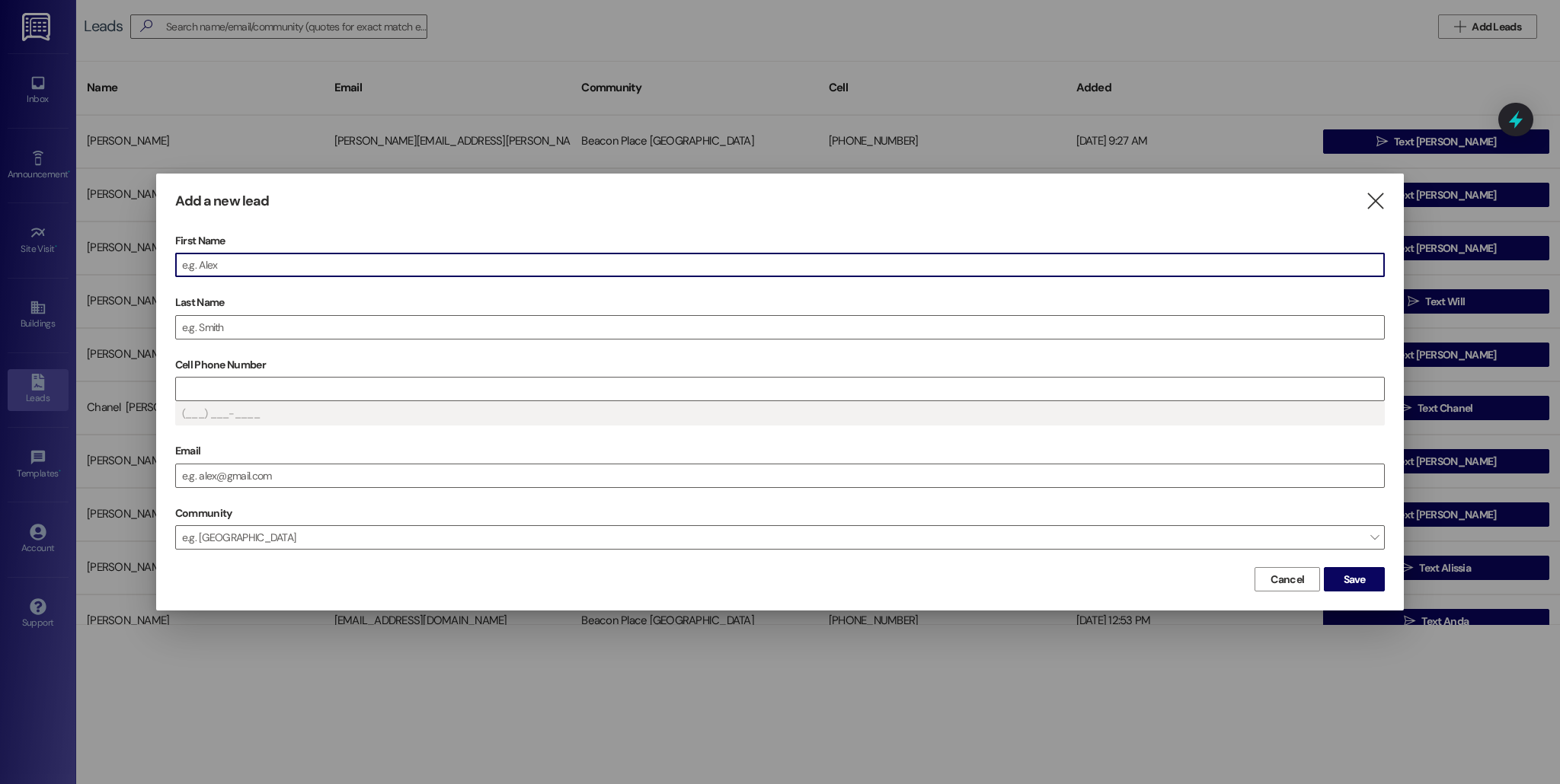
click at [1389, 197] on div "Add a new lead  First Name Last Name Cell Phone Number (___) ___-____ Email Co…" at bounding box center [780, 392] width 1248 height 437
click at [1368, 209] on icon "" at bounding box center [1375, 201] width 21 height 16
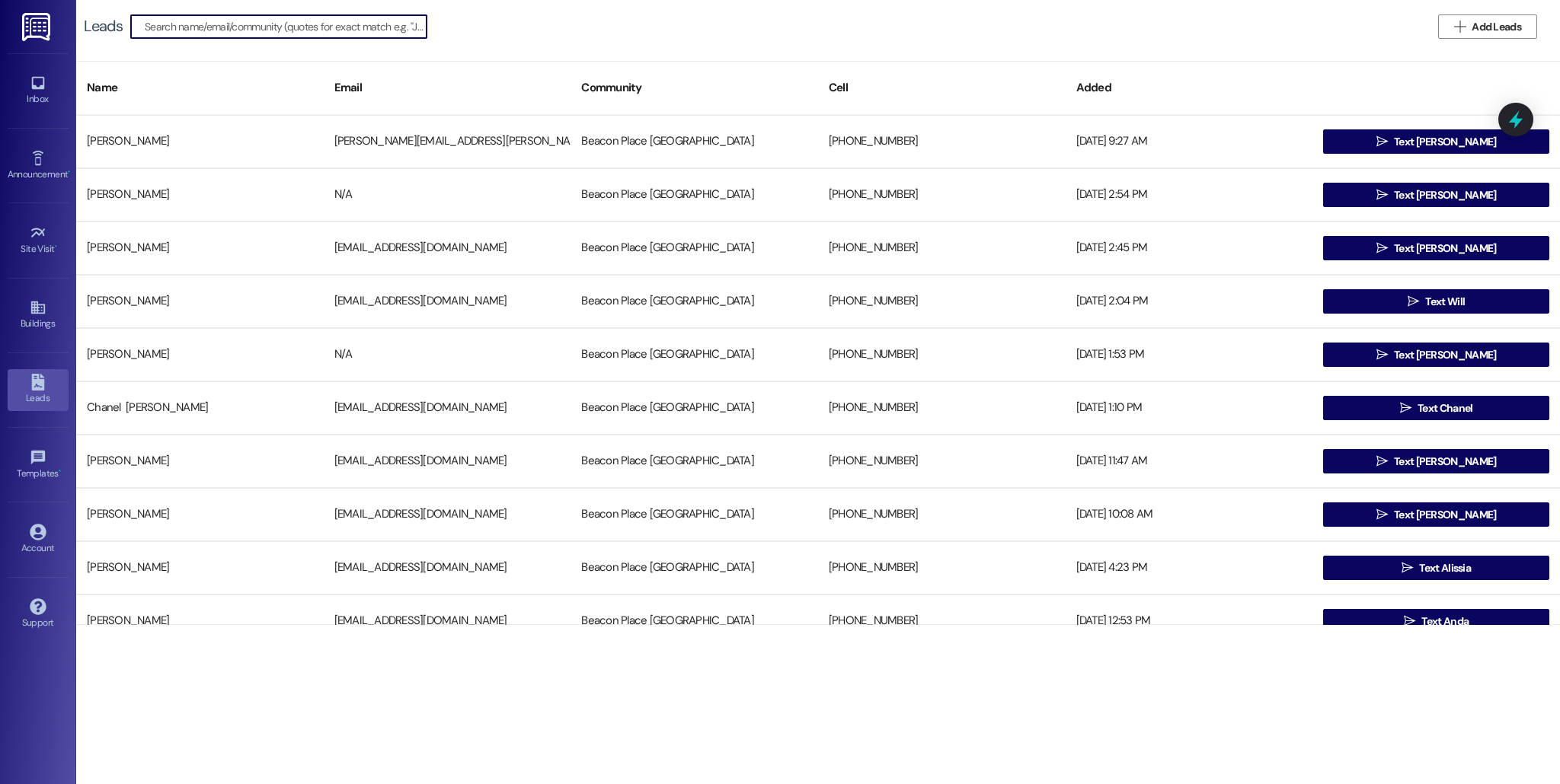
click at [384, 32] on input at bounding box center [285, 26] width 281 height 21
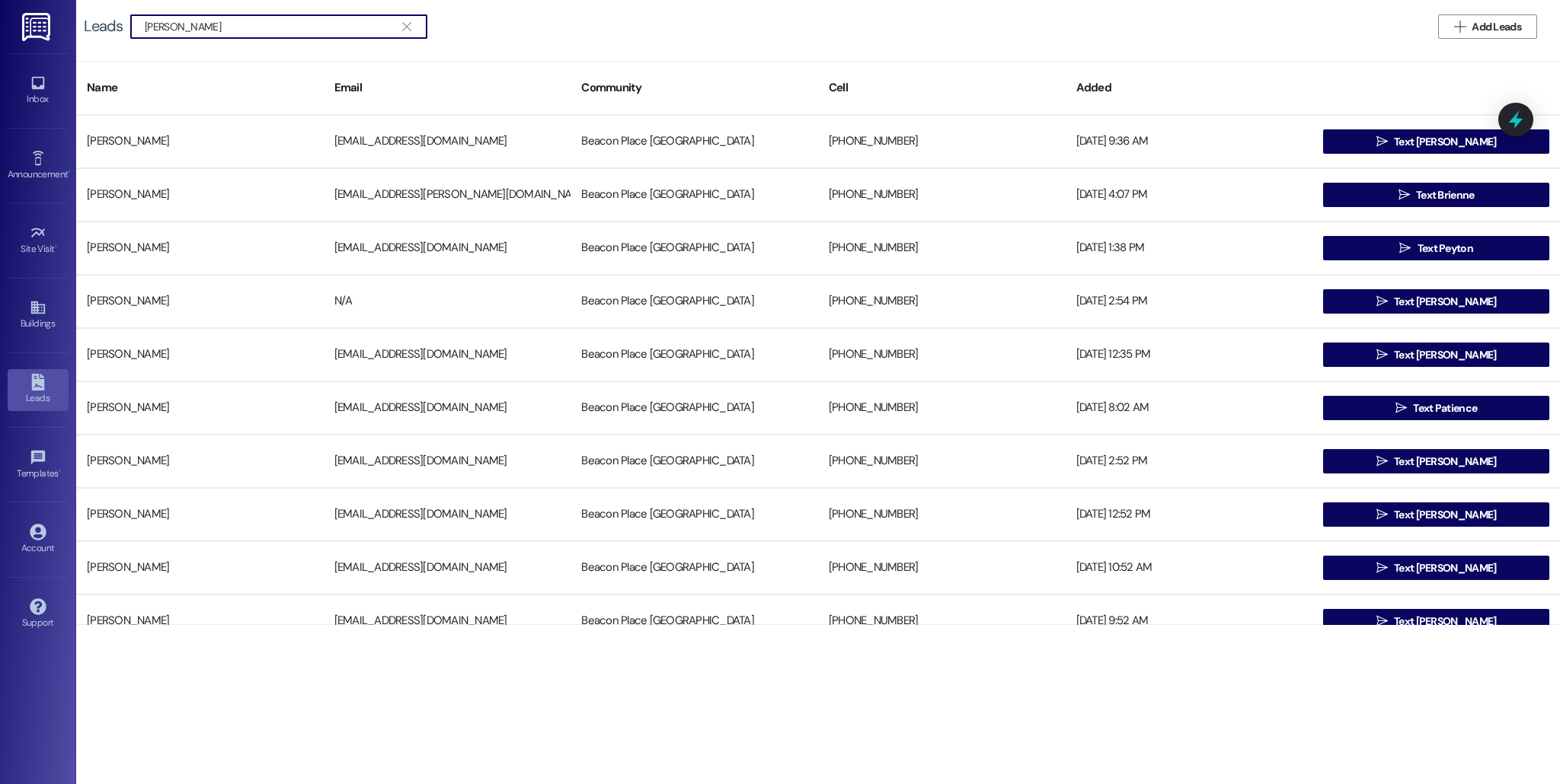
type input "[PERSON_NAME]"
click at [1357, 308] on button " Text [PERSON_NAME]" at bounding box center [1436, 301] width 227 height 24
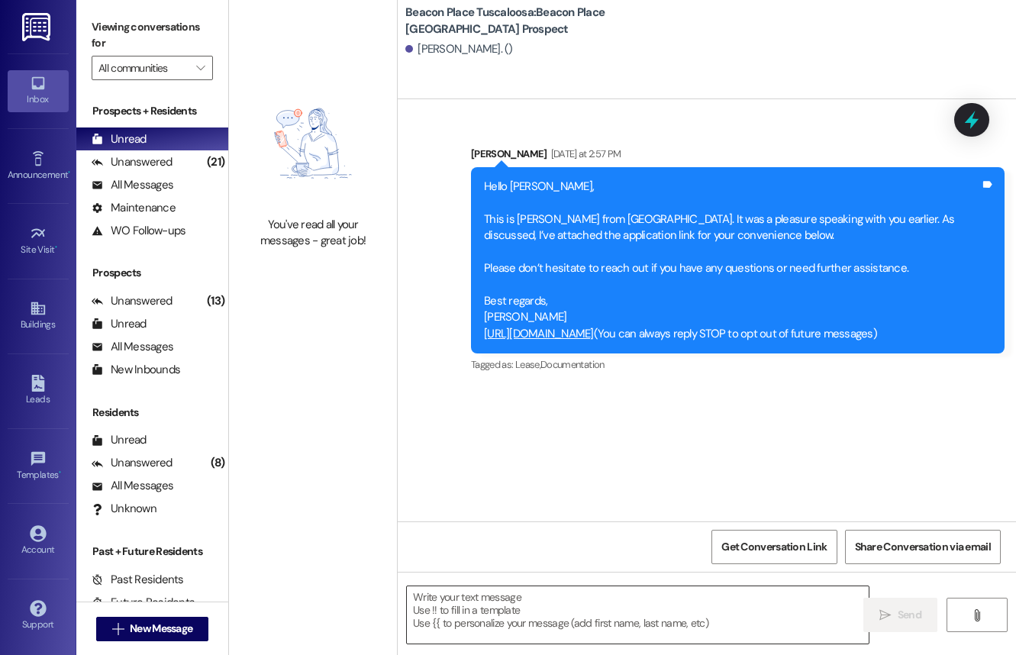
click at [472, 616] on textarea at bounding box center [638, 614] width 462 height 57
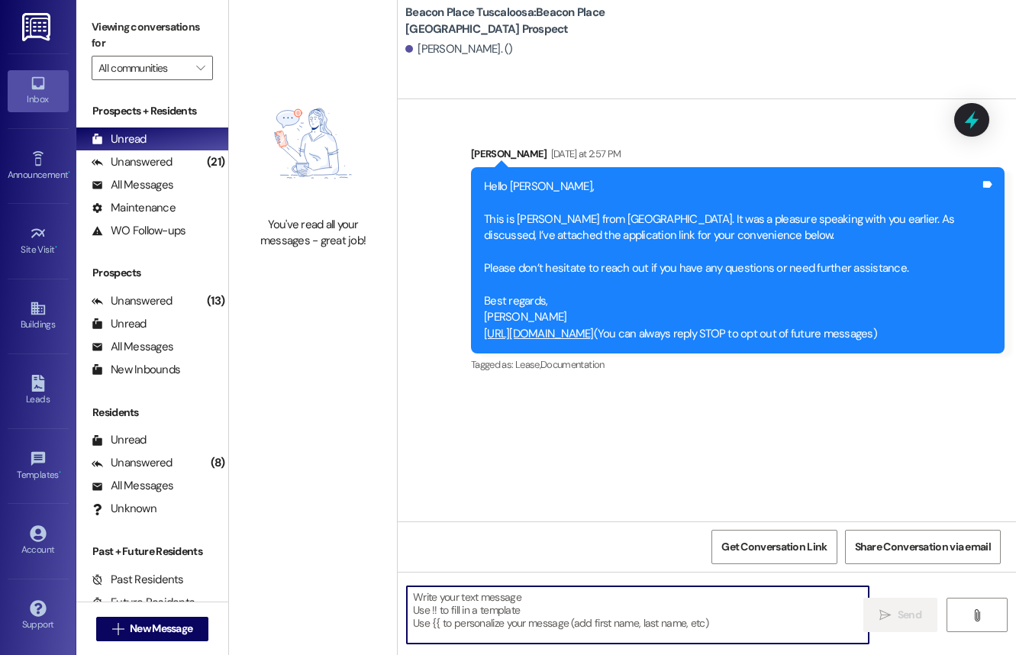
paste textarea "Lo Ipsumdo, Si ame c adipisci elitseddoe temp inc utlab! Et dolorema, A enim ad…"
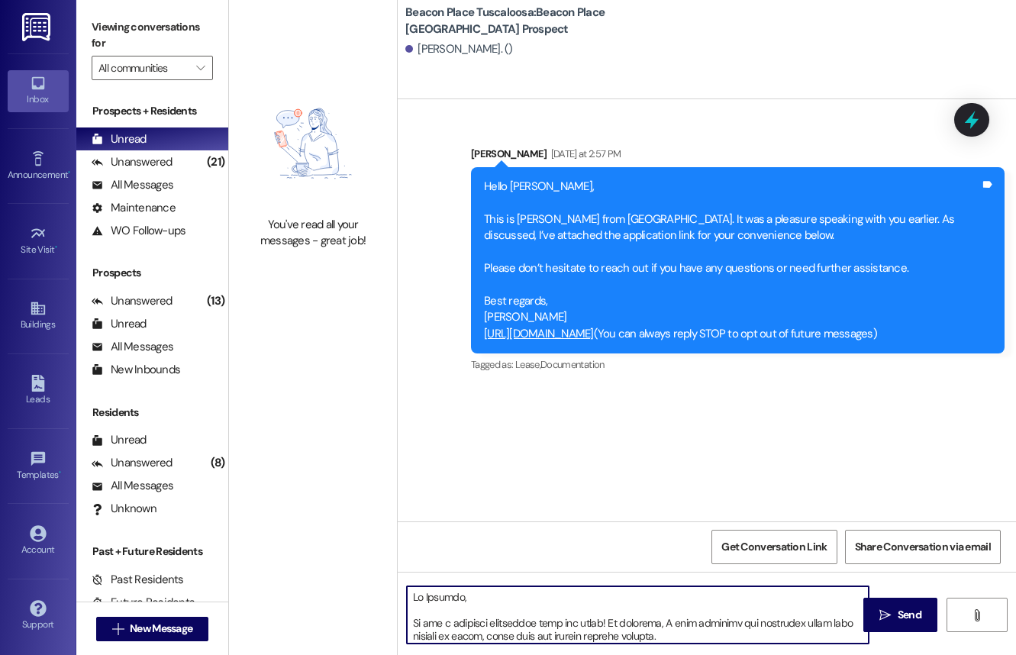
click at [461, 601] on textarea at bounding box center [638, 614] width 462 height 57
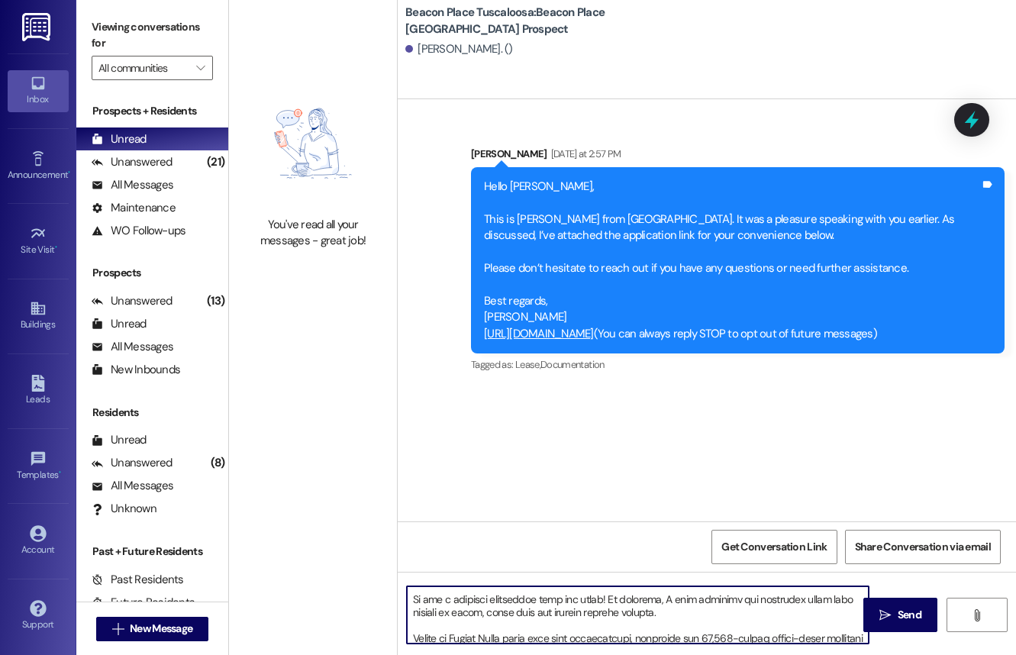
scroll to position [60, 0]
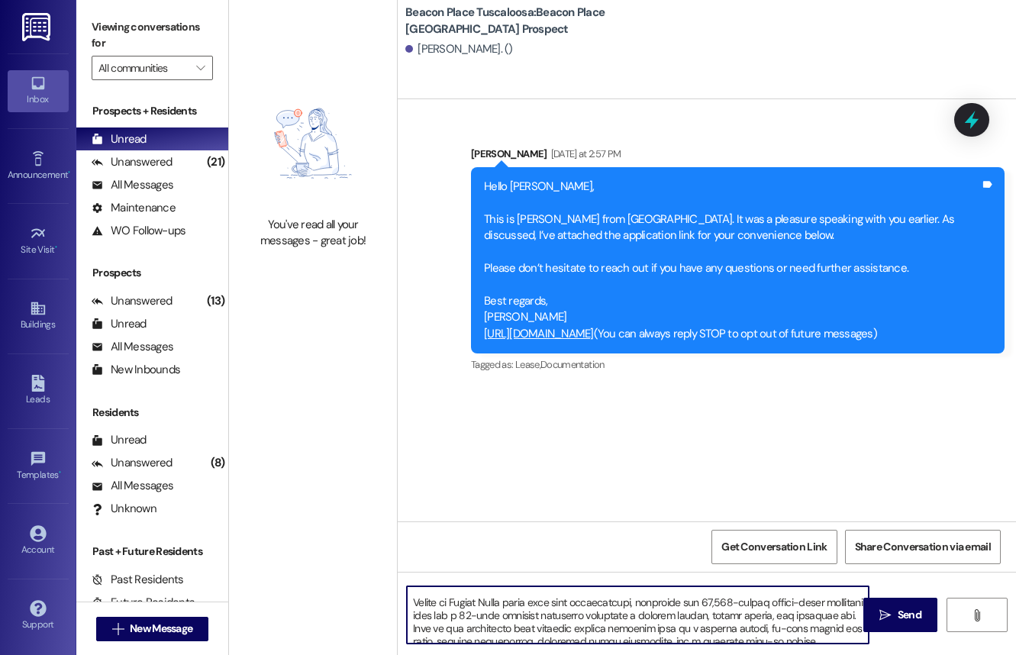
drag, startPoint x: 765, startPoint y: 608, endPoint x: 400, endPoint y: 606, distance: 365.6
click at [400, 606] on div at bounding box center [630, 614] width 464 height 59
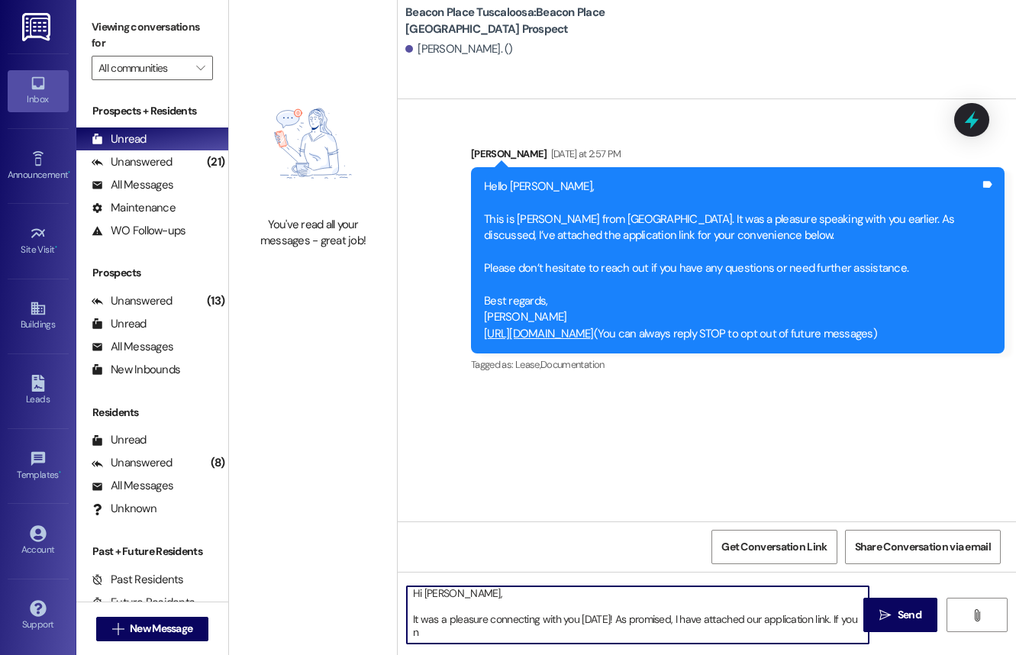
scroll to position [30, 0]
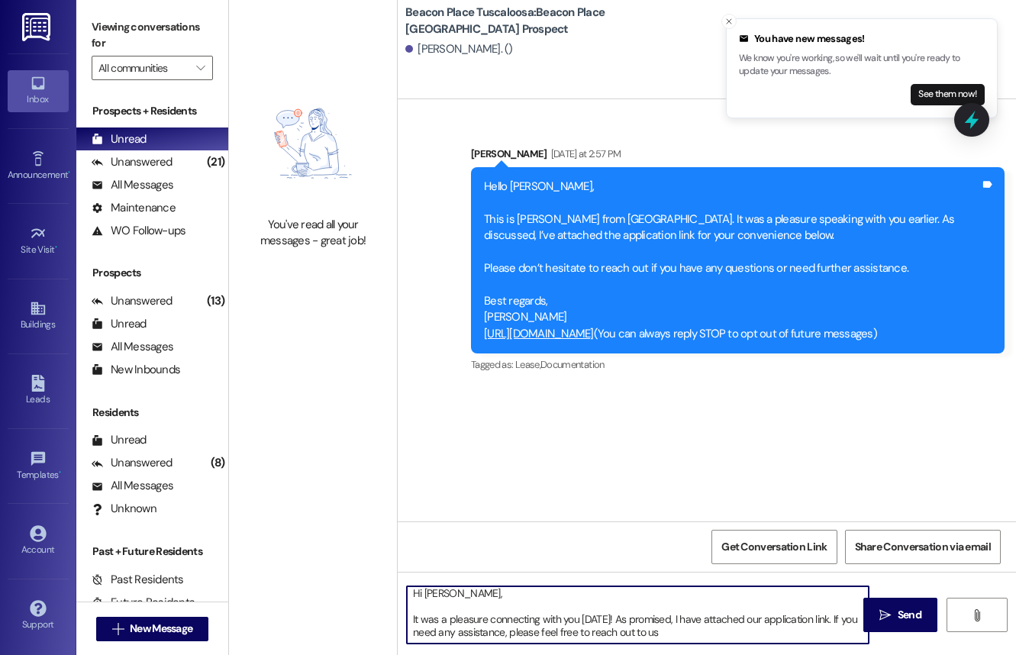
click at [509, 607] on textarea "Hi [PERSON_NAME], It was a pleasure connecting with you [DATE]! As promised, I …" at bounding box center [638, 614] width 462 height 57
click at [791, 614] on textarea "Hi [PERSON_NAME], It was a pleasure connecting with you [DATE]! As promised, I …" at bounding box center [638, 614] width 462 height 57
click at [772, 612] on textarea "Hi [PERSON_NAME], It was a pleasure connecting with you [DATE]! As promised, I …" at bounding box center [638, 614] width 462 height 57
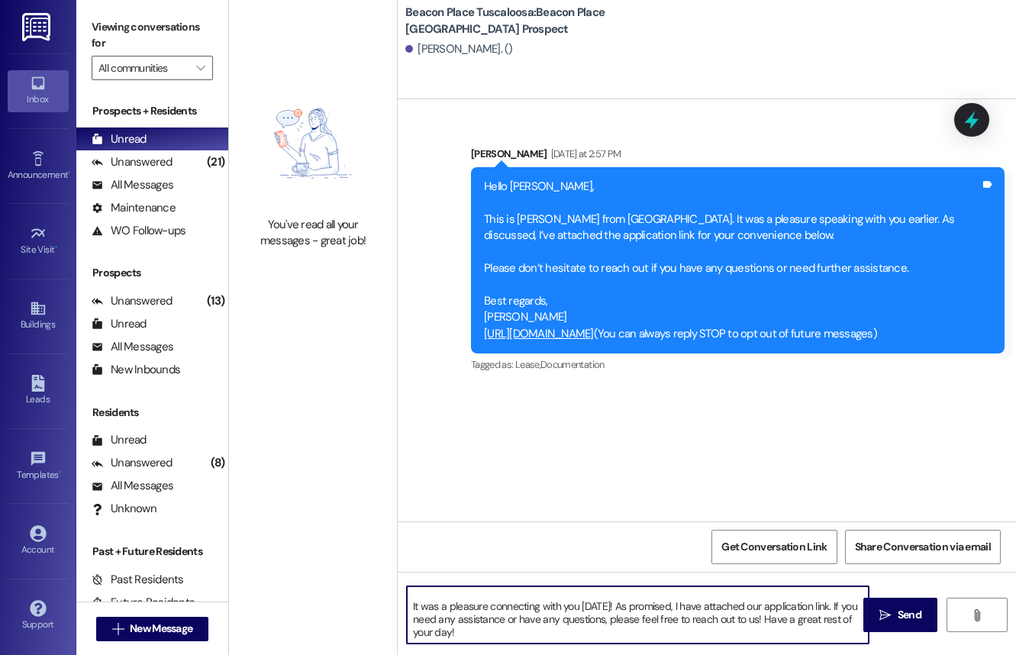
paste textarea "[URL][DOMAIN_NAME]"
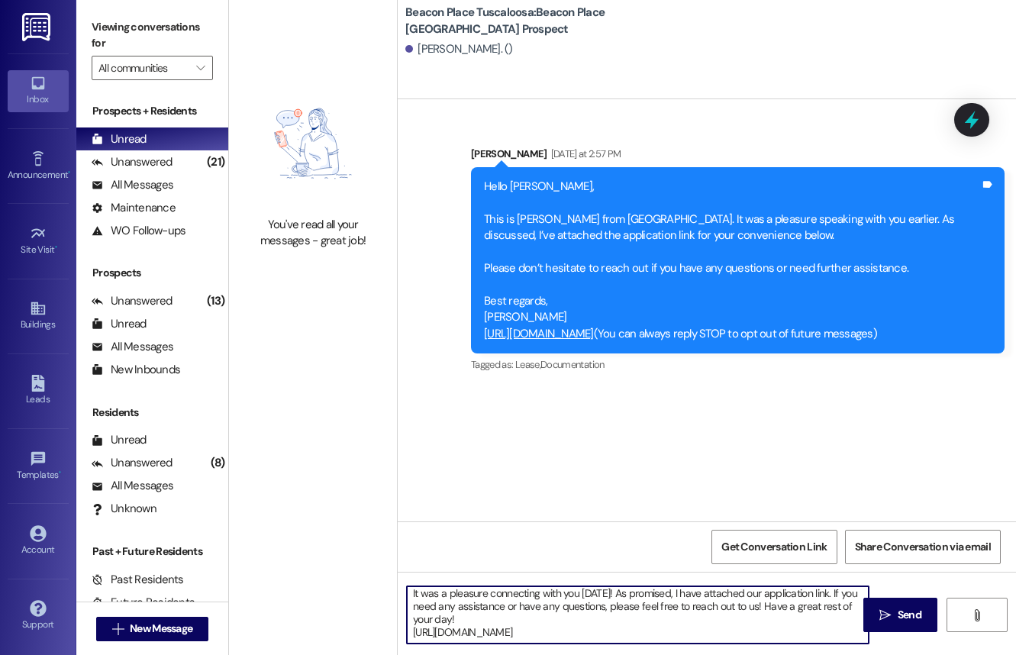
scroll to position [49, 0]
type textarea "Hi [PERSON_NAME], It was a pleasure connecting with you [DATE]! As promised, I …"
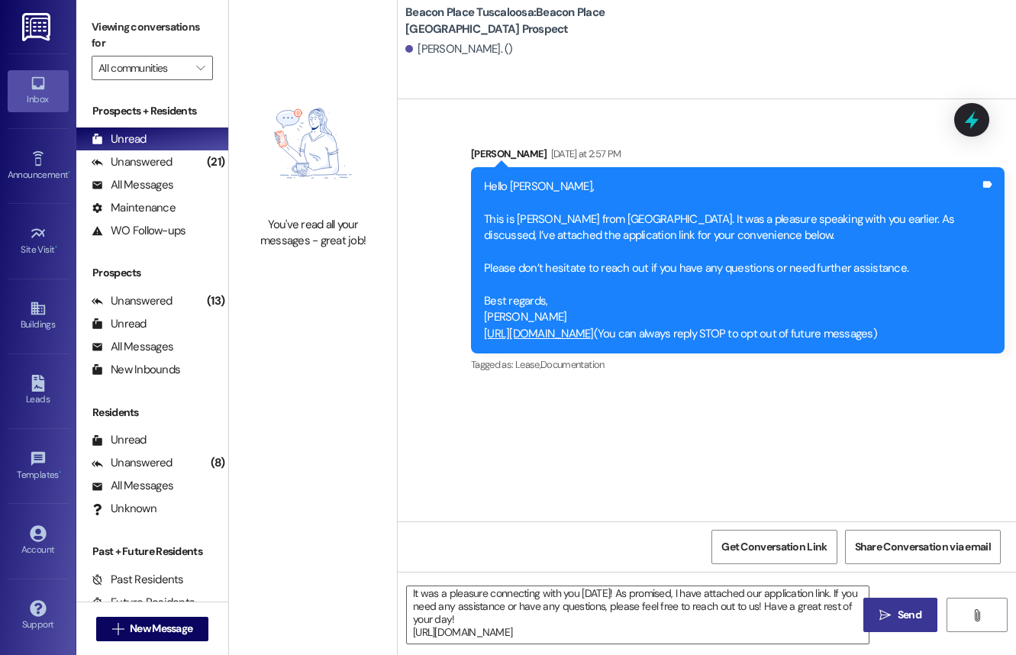
click at [907, 617] on span "Send" at bounding box center [909, 615] width 24 height 16
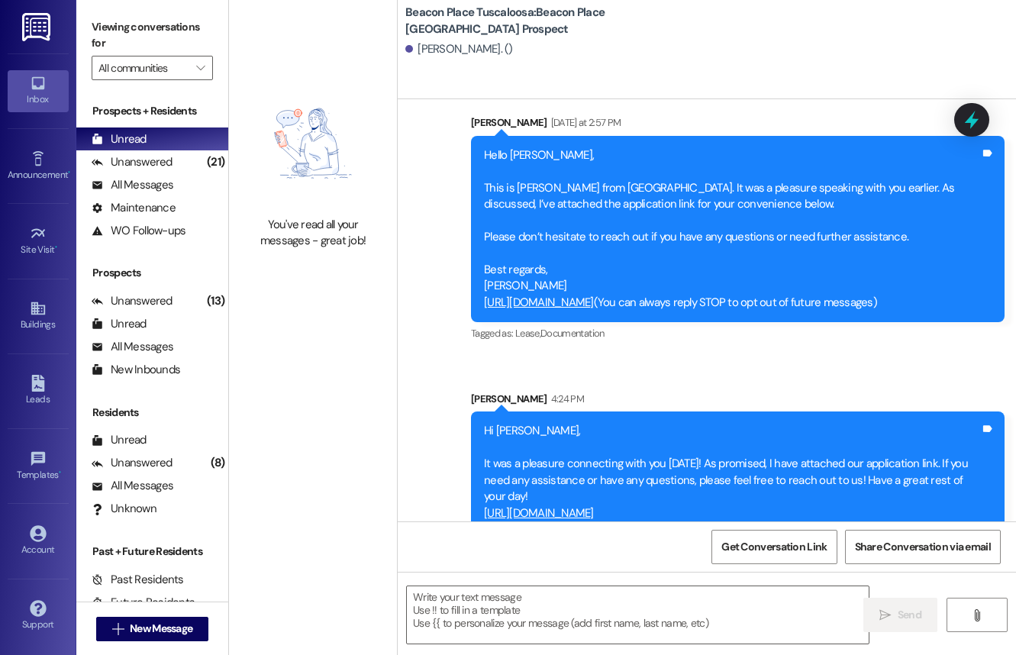
scroll to position [36, 0]
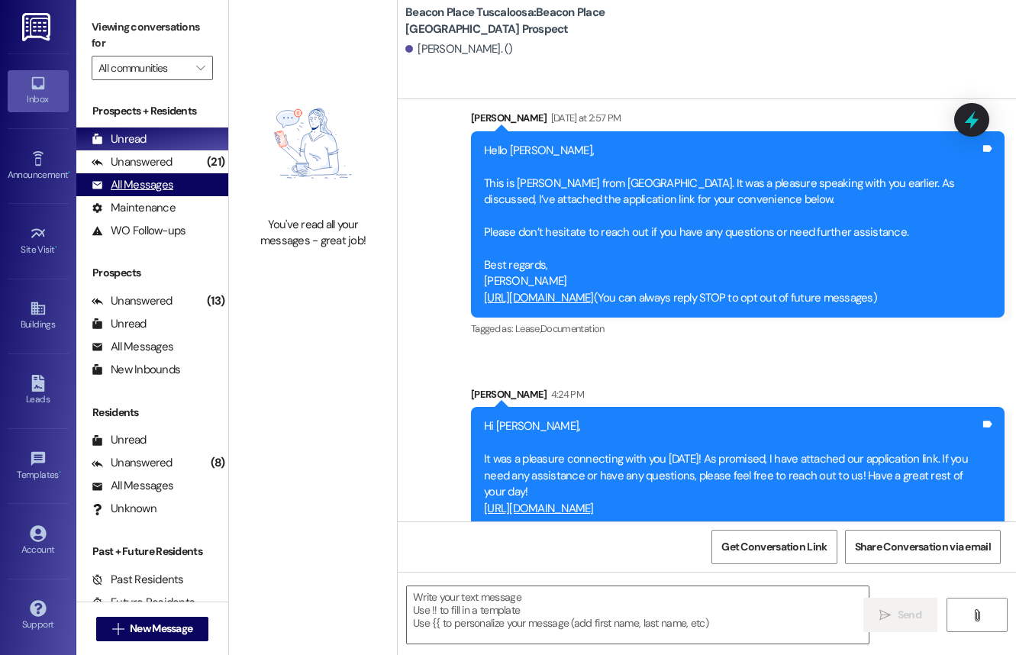
click at [147, 184] on div "All Messages" at bounding box center [133, 185] width 82 height 16
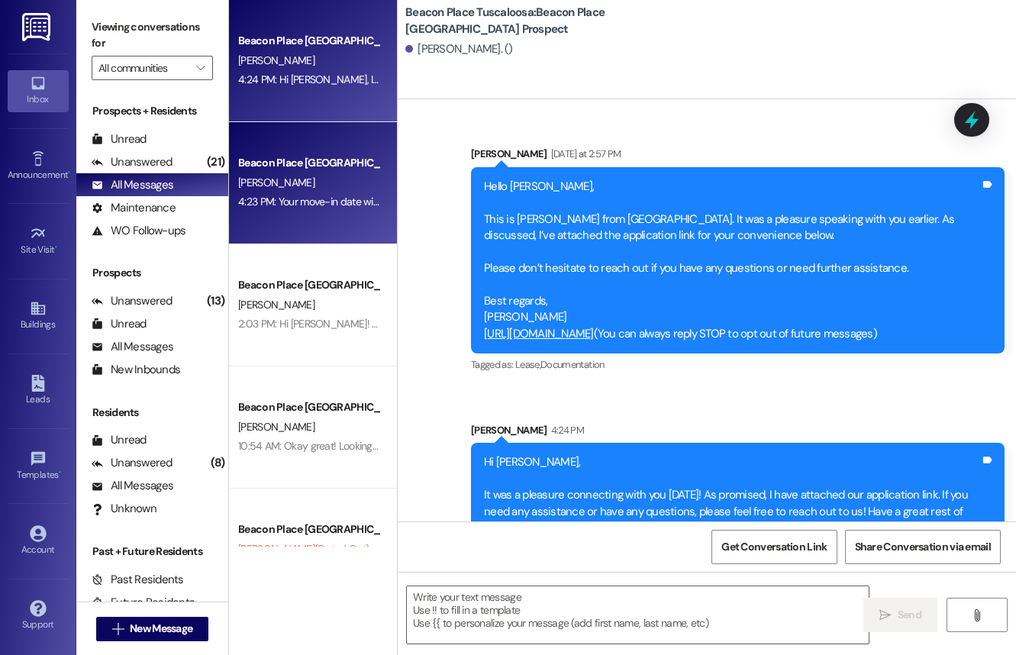
click at [358, 173] on div "[PERSON_NAME]" at bounding box center [309, 182] width 144 height 19
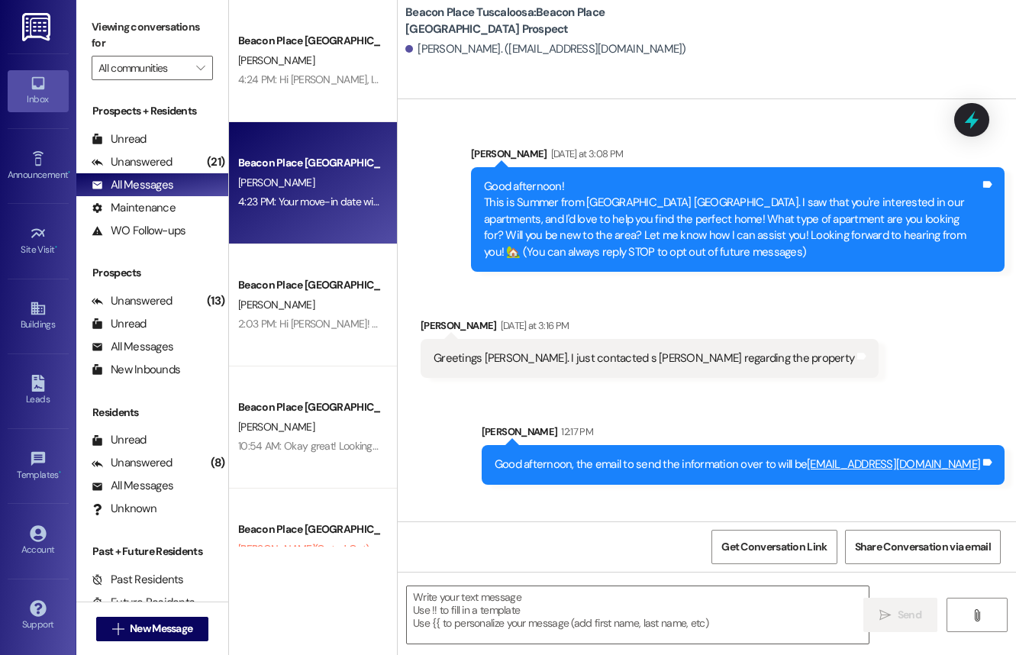
scroll to position [1347, 0]
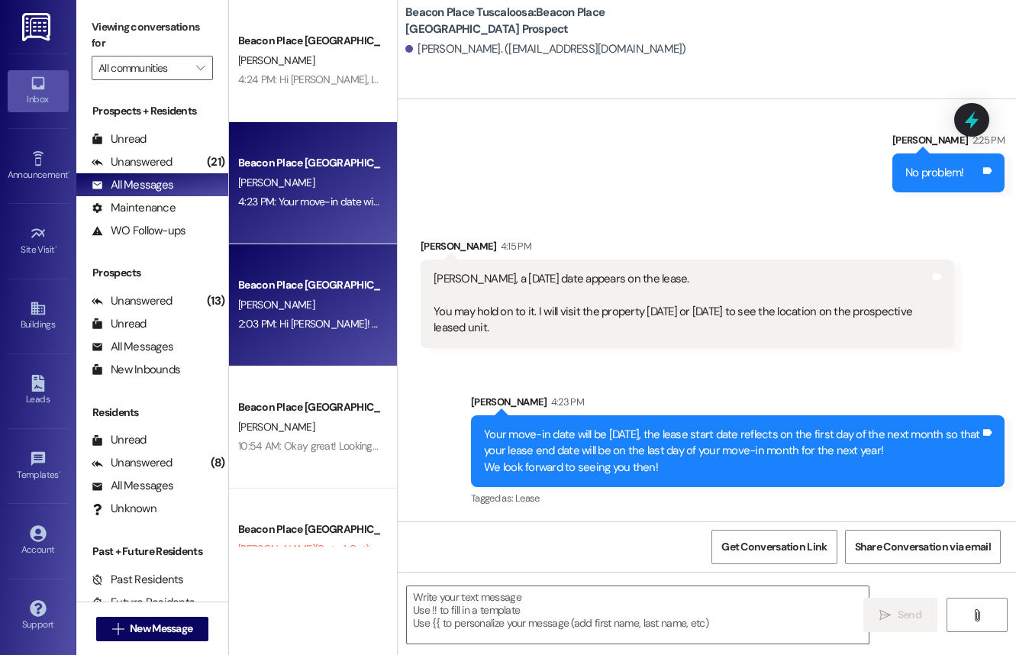
click at [288, 339] on div "Beacon Place Tuscaloosa Prospect [PERSON_NAME] 2:03 PM: Hi [PERSON_NAME]! Just …" at bounding box center [313, 305] width 168 height 122
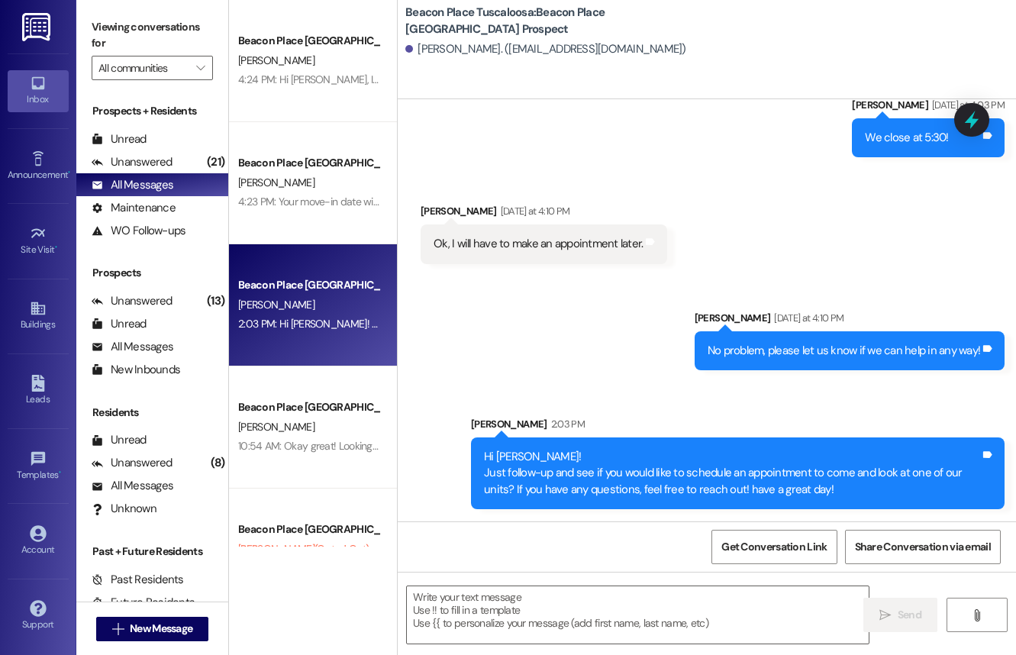
scroll to position [540, 0]
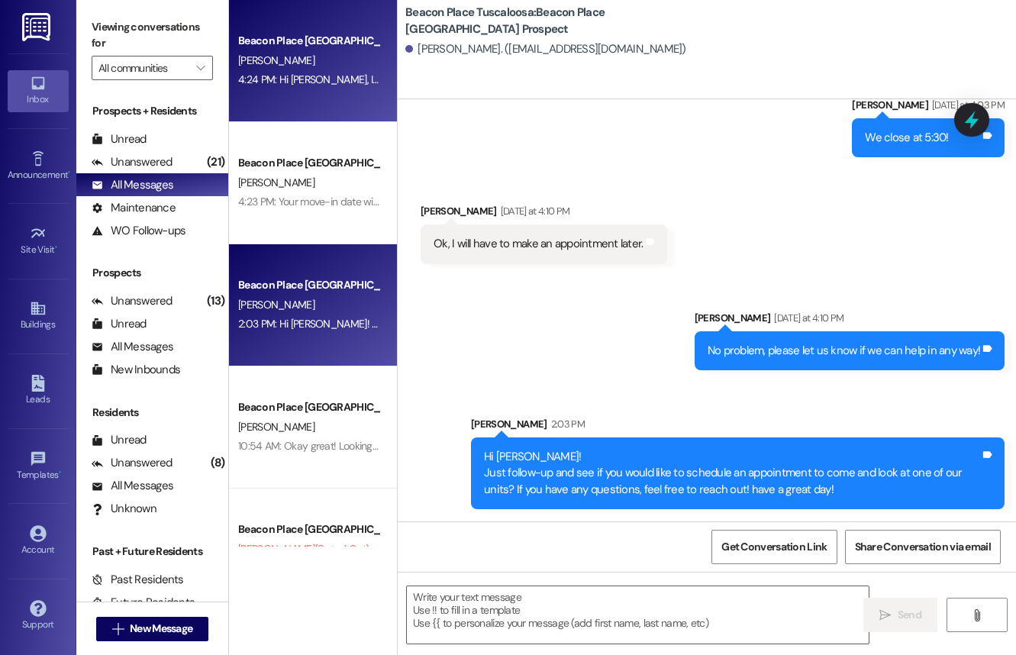
click at [304, 40] on div "Beacon Place [GEOGRAPHIC_DATA] Prospect" at bounding box center [308, 41] width 141 height 16
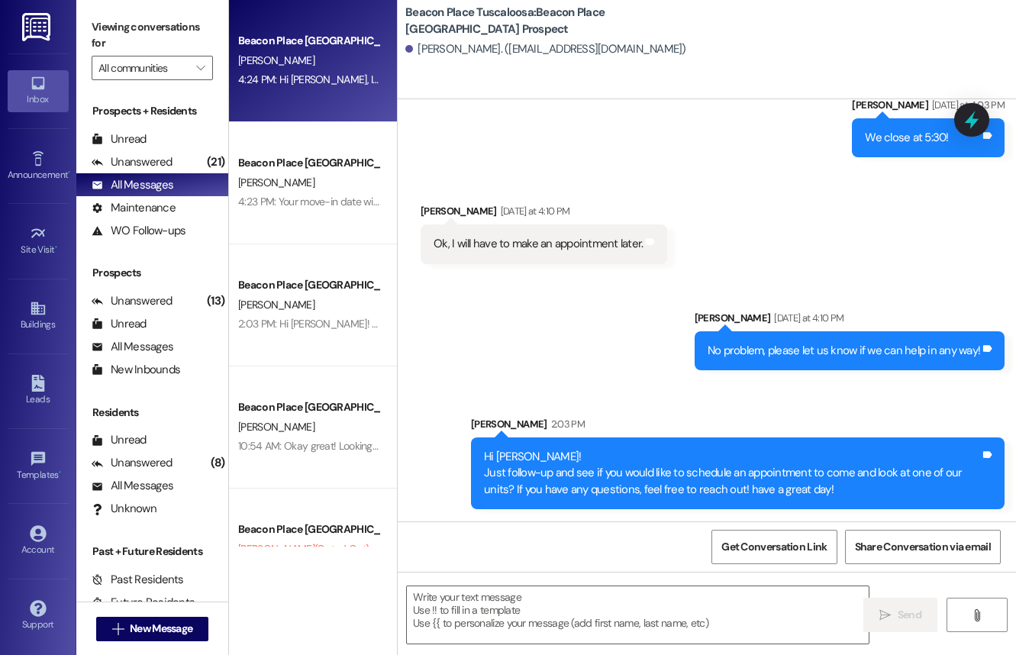
scroll to position [241, 0]
